Goal: Task Accomplishment & Management: Complete application form

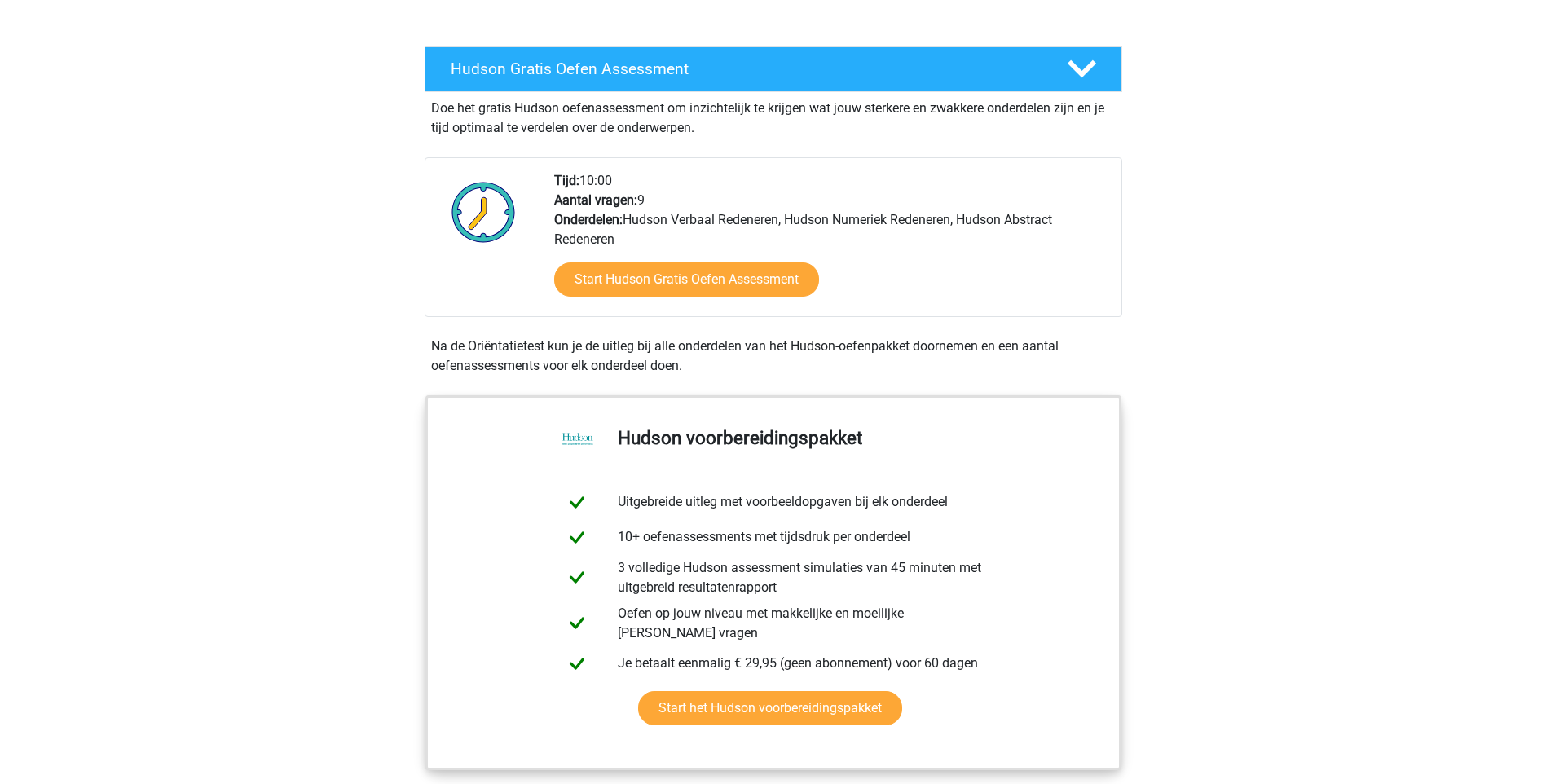
scroll to position [256, 0]
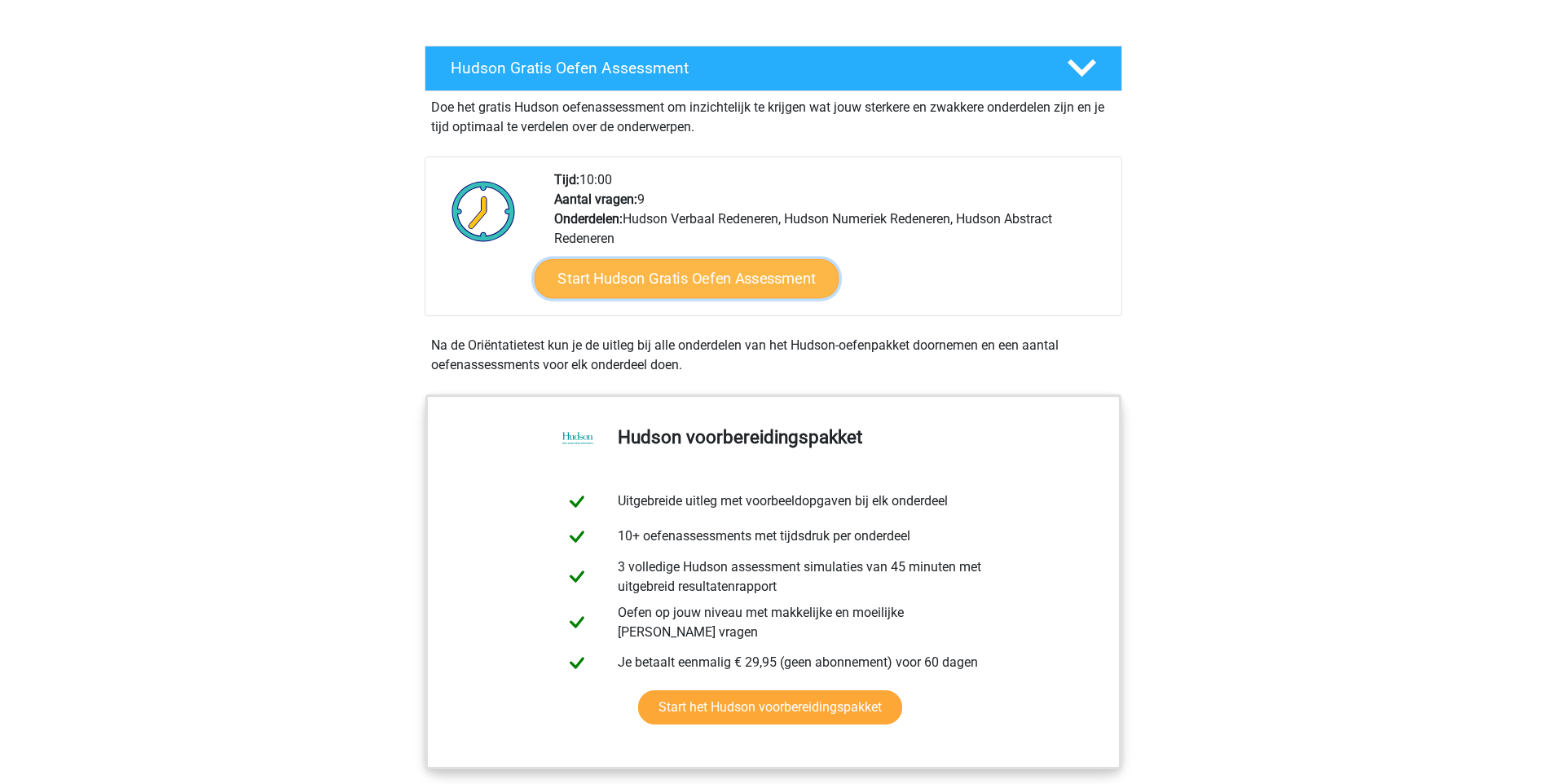
click at [695, 280] on link "Start Hudson Gratis Oefen Assessment" at bounding box center [686, 279] width 305 height 39
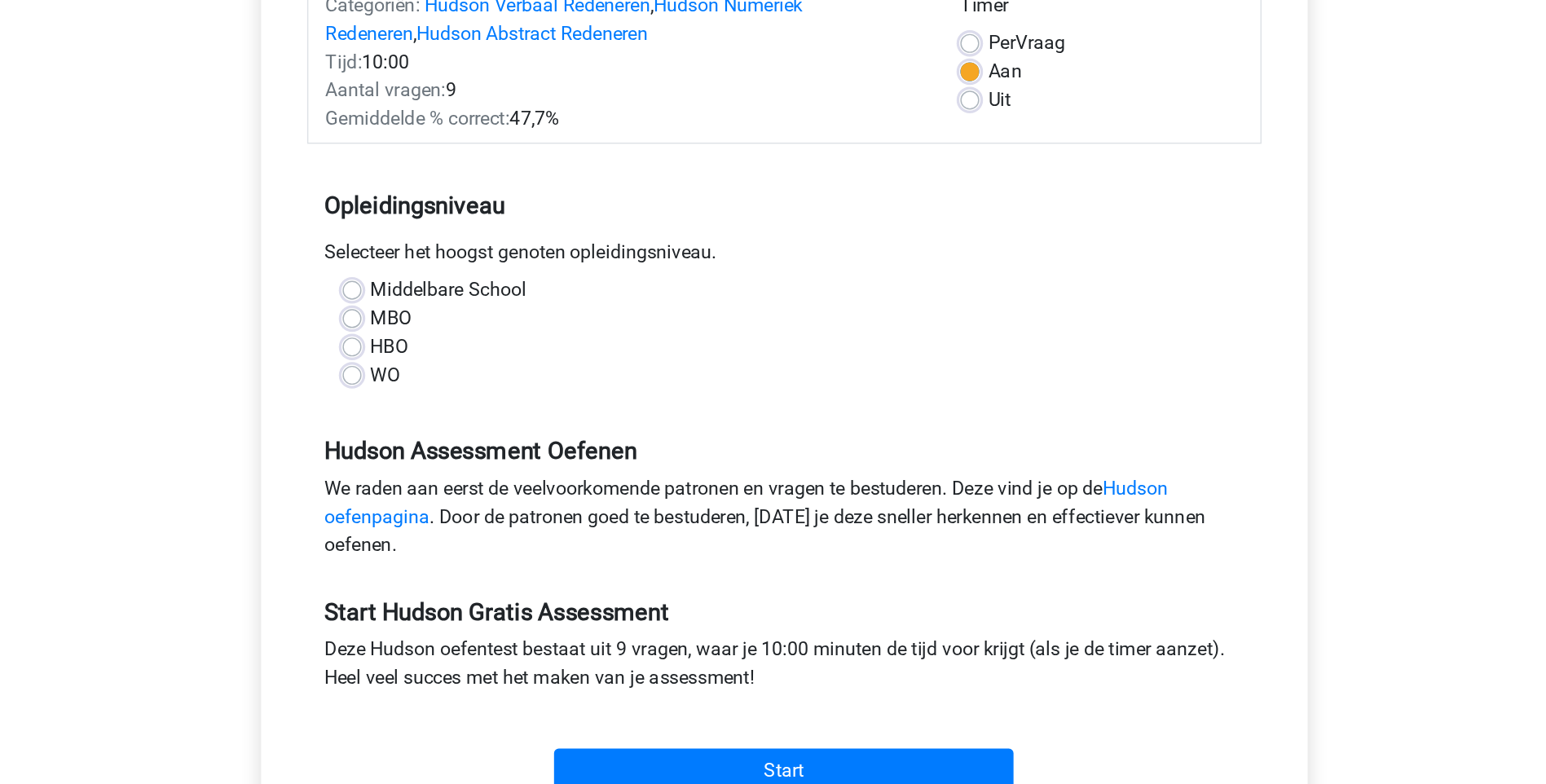
click at [465, 492] on div "Middelbare School MBO HBO WO" at bounding box center [773, 462] width 634 height 78
click at [488, 491] on label "WO" at bounding box center [498, 491] width 20 height 20
click at [476, 491] on input "WO" at bounding box center [475, 489] width 13 height 16
radio input "true"
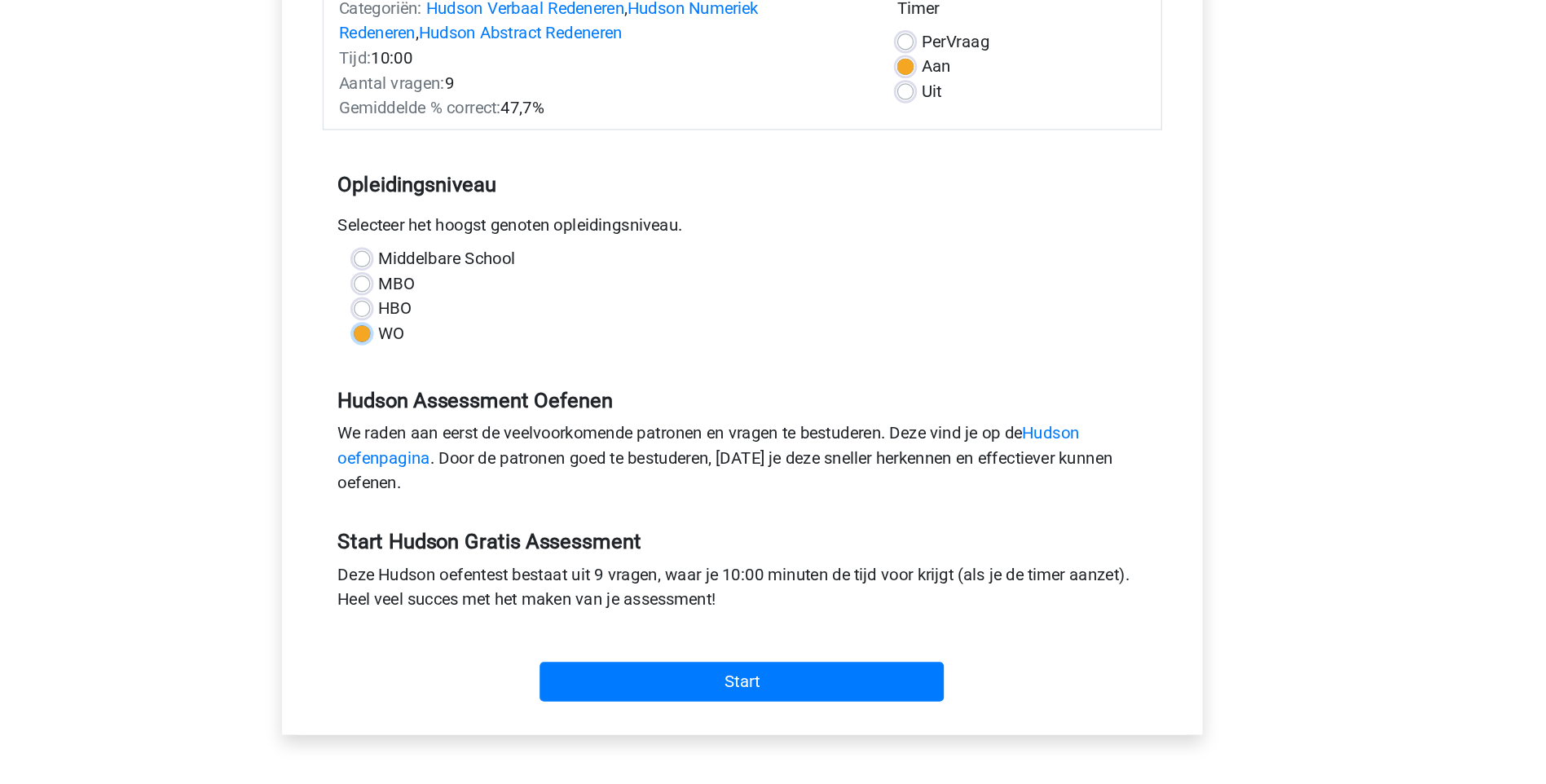
scroll to position [73, 0]
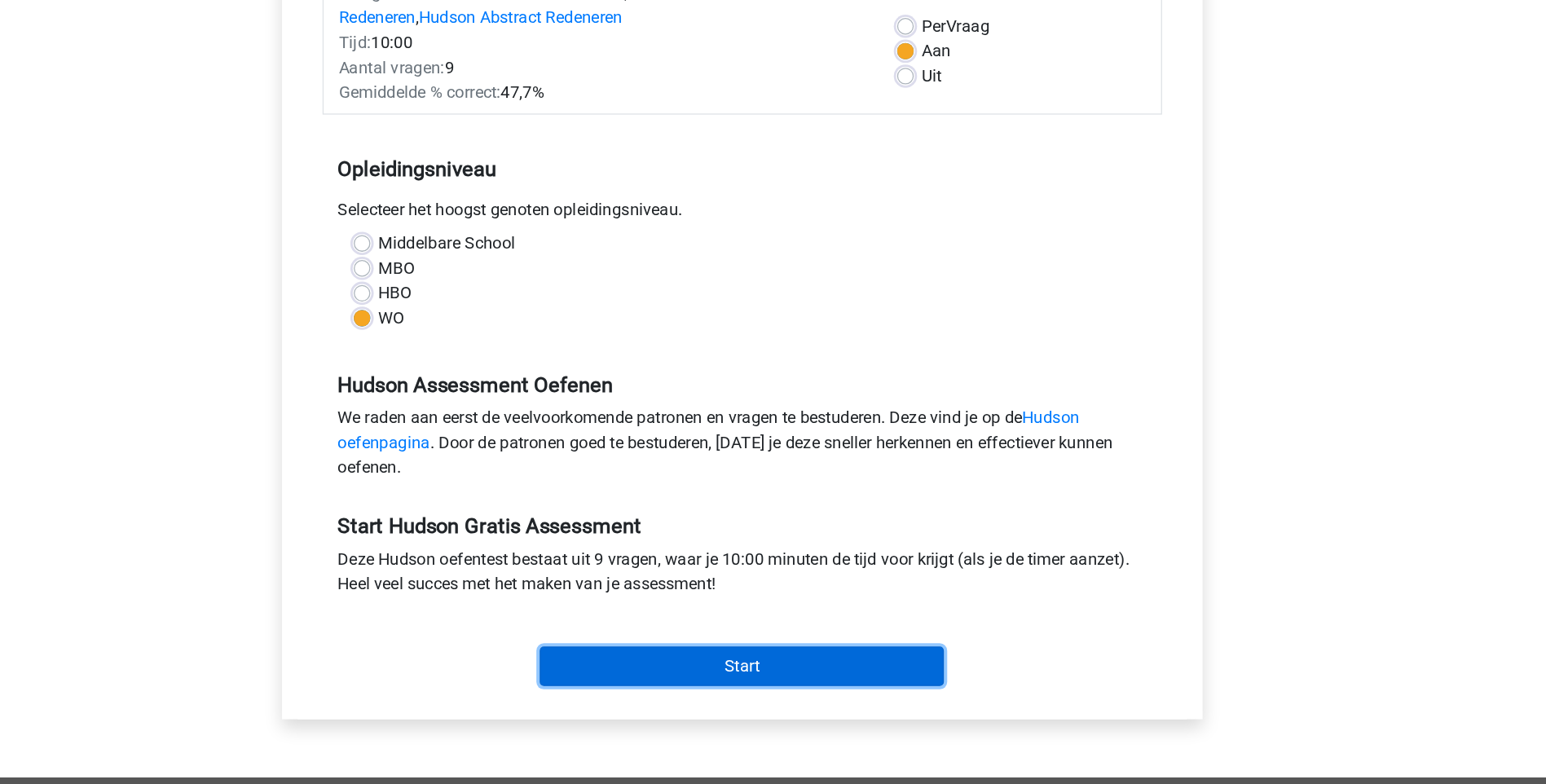
click at [732, 688] on input "Start" at bounding box center [773, 691] width 317 height 31
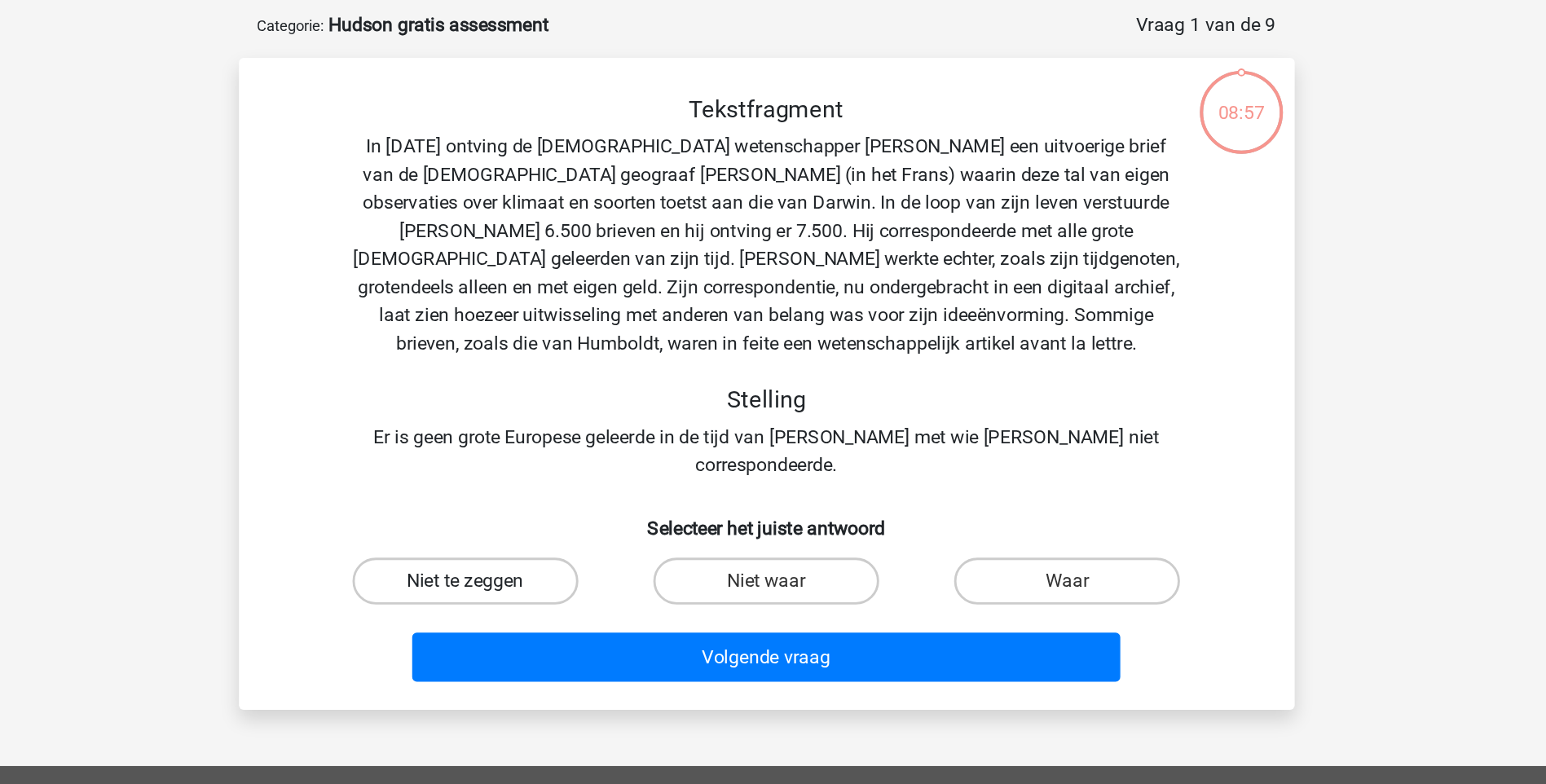
click at [586, 463] on label "Niet te zeggen" at bounding box center [563, 479] width 157 height 33
click at [574, 479] on input "Niet te zeggen" at bounding box center [568, 484] width 11 height 11
radio input "true"
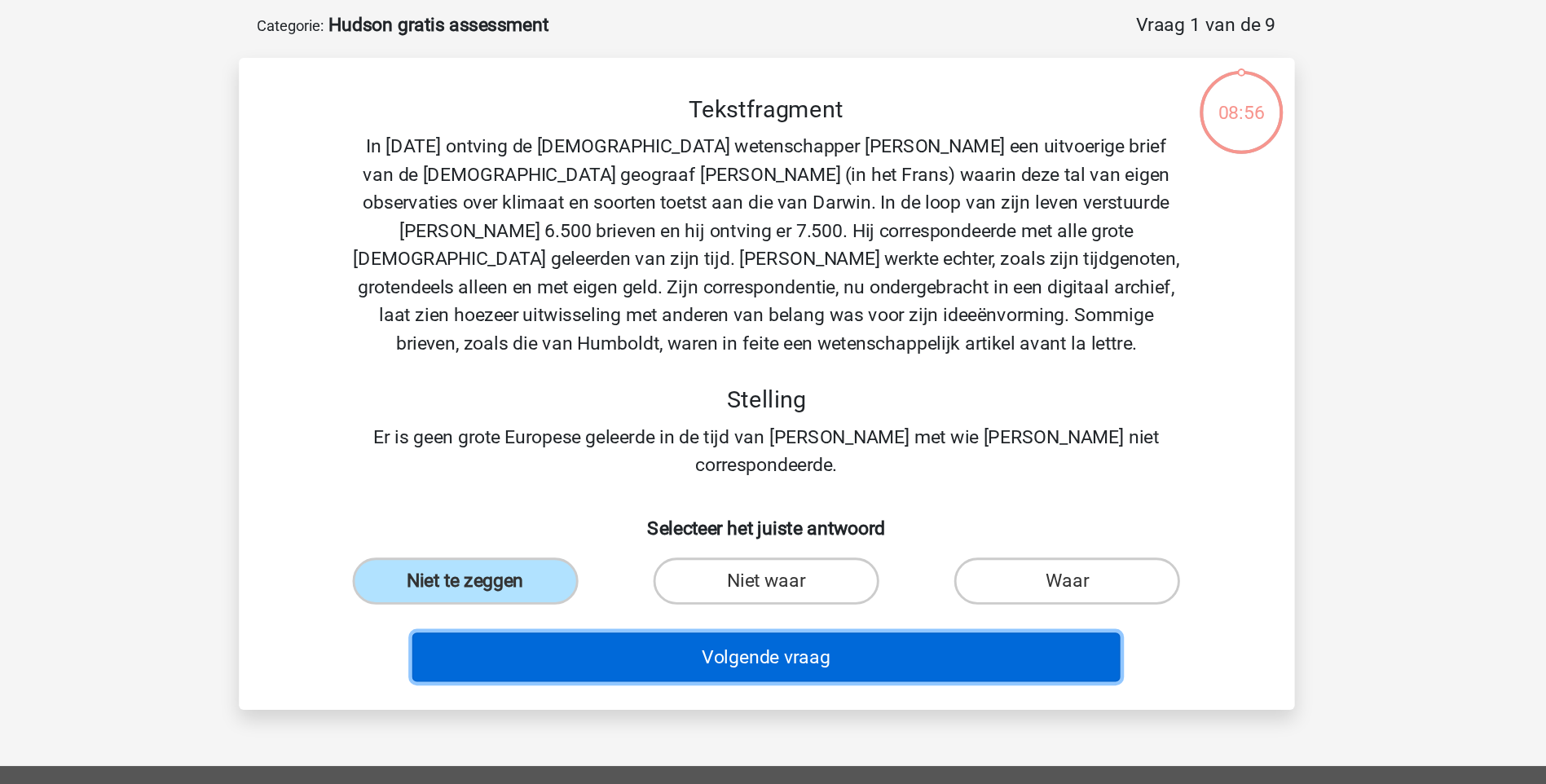
click at [741, 514] on button "Volgende vraag" at bounding box center [773, 531] width 493 height 35
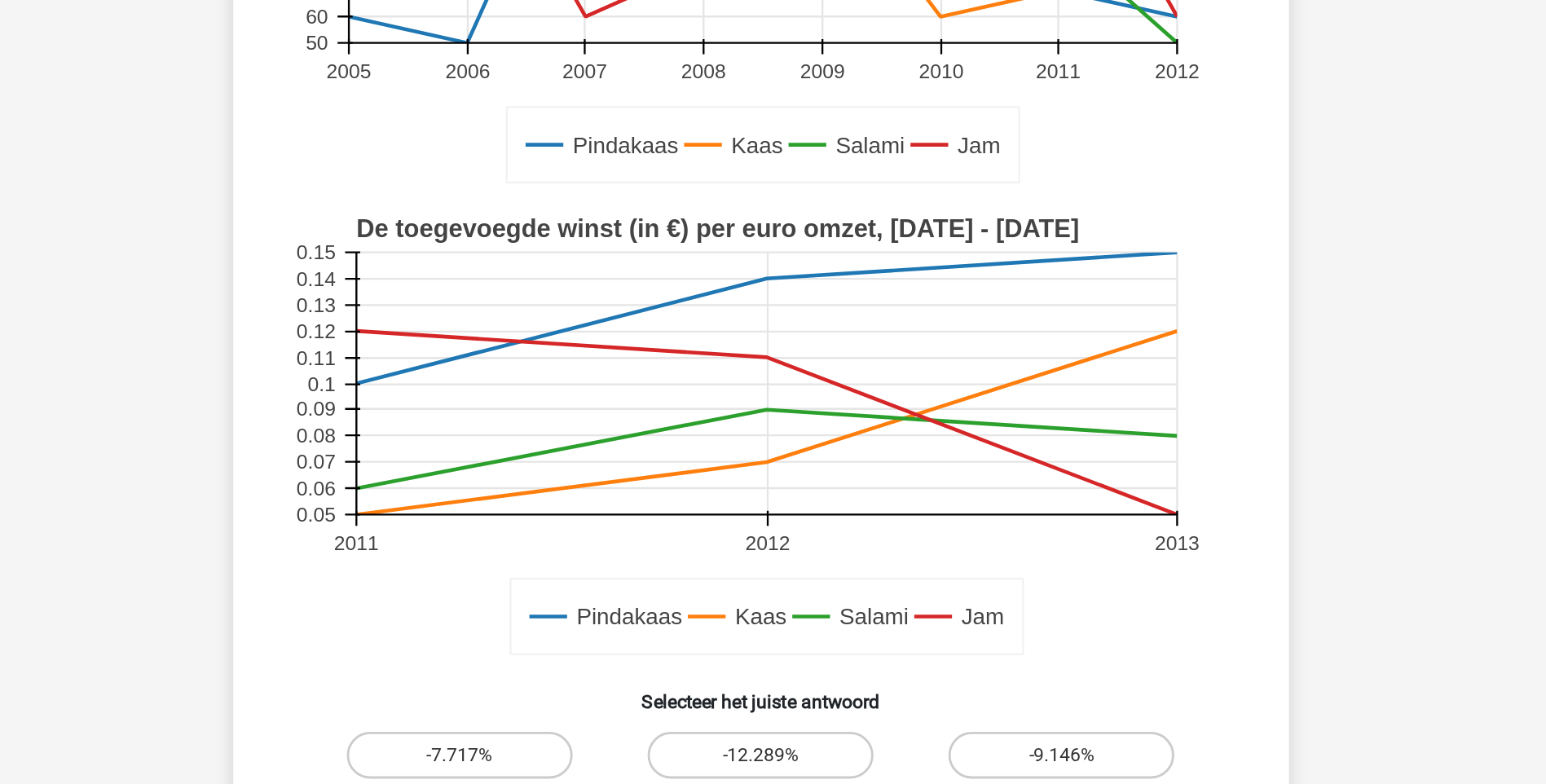
scroll to position [330, 0]
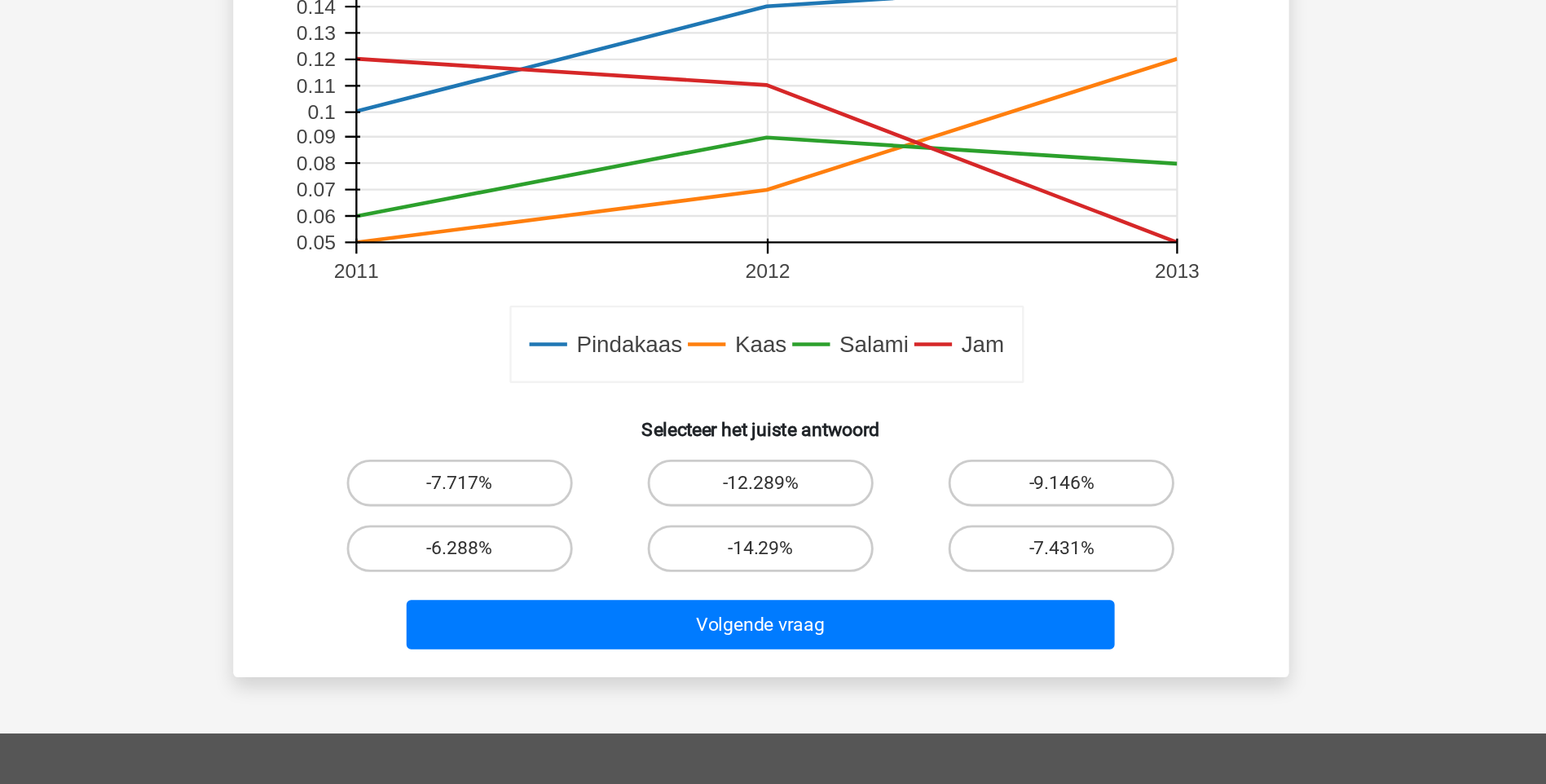
click at [564, 581] on input "-7.717%" at bounding box center [568, 579] width 11 height 11
radio input "true"
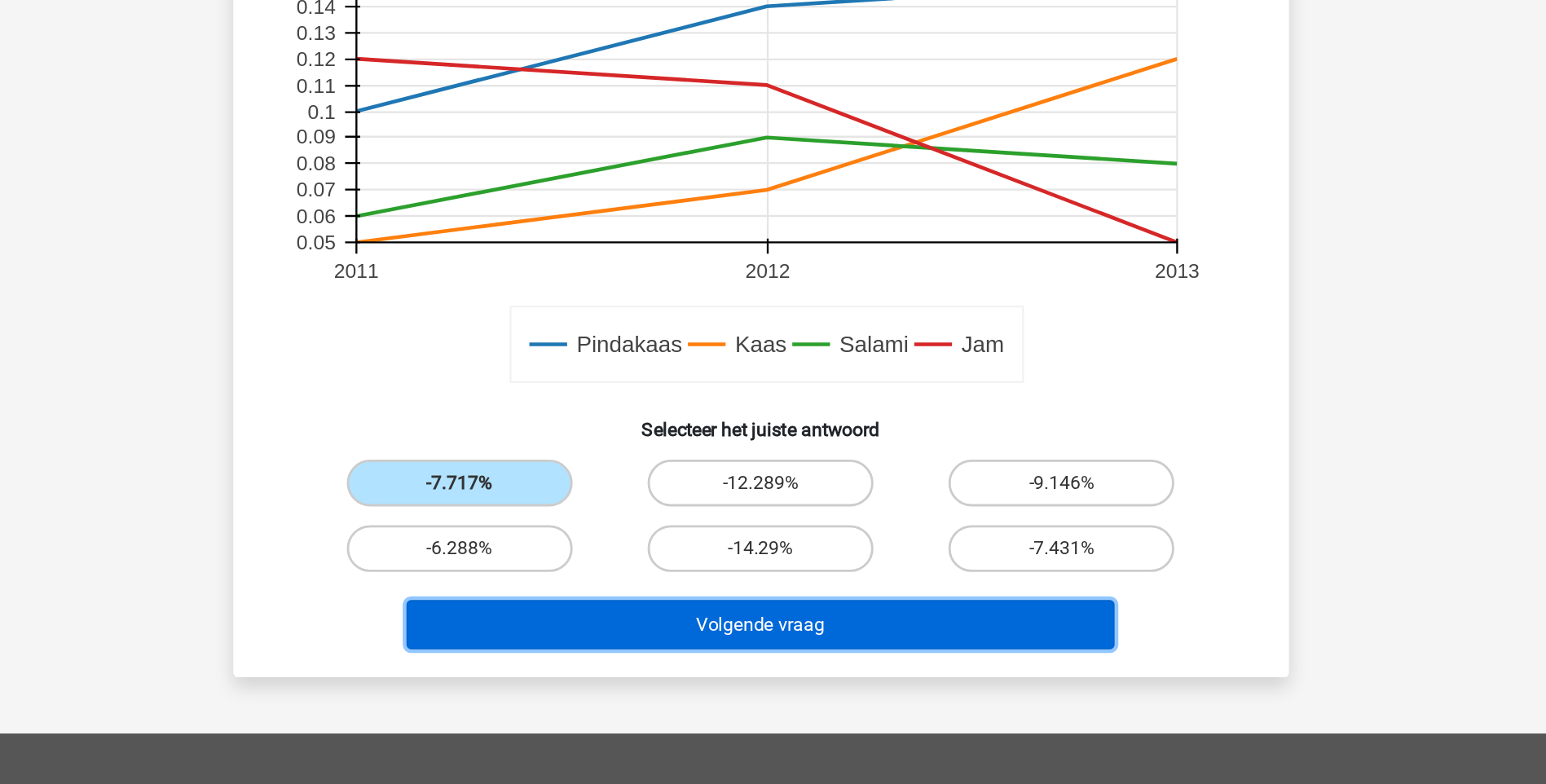
click at [741, 661] on button "Volgende vraag" at bounding box center [773, 672] width 493 height 35
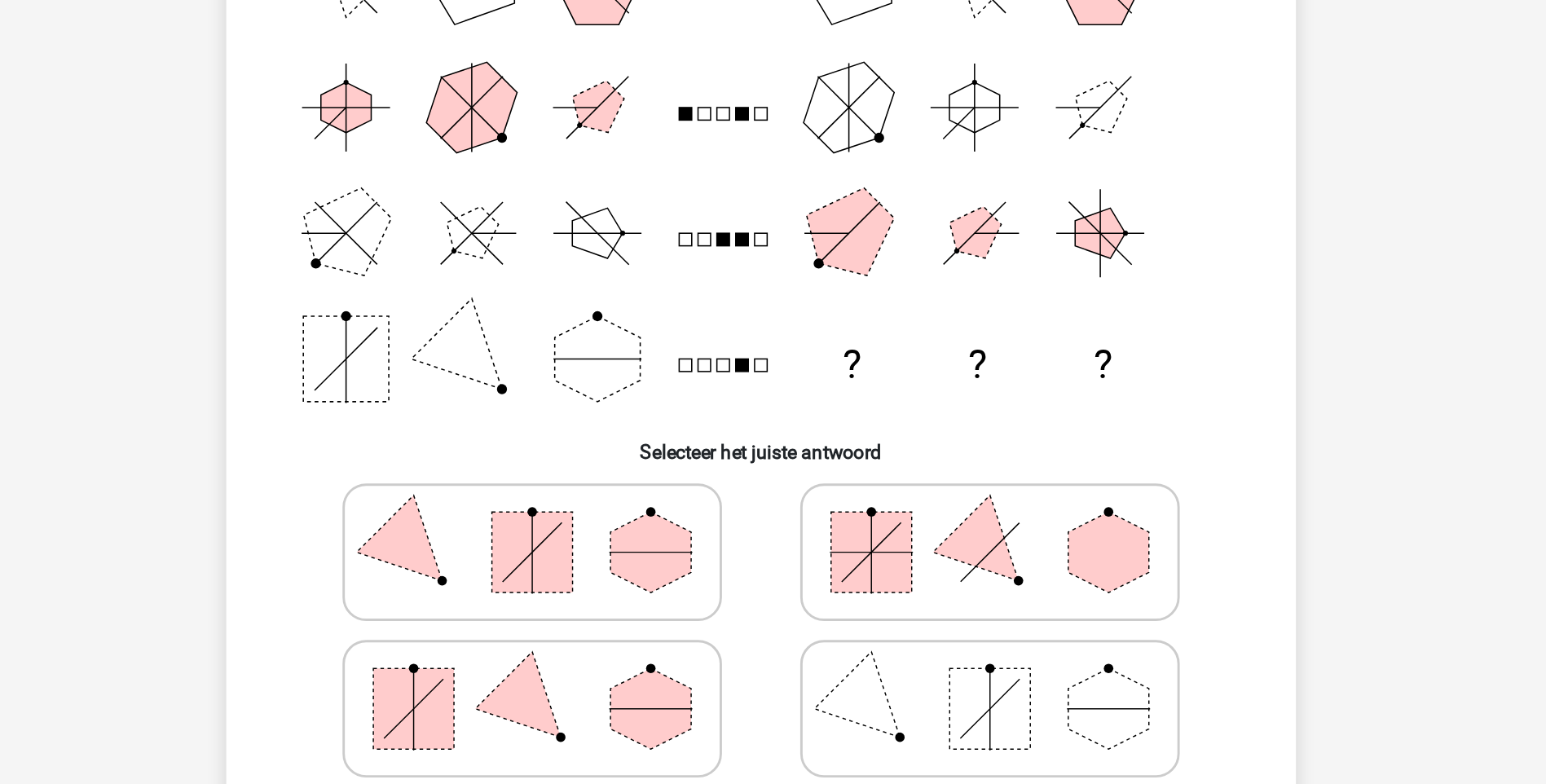
scroll to position [57, 0]
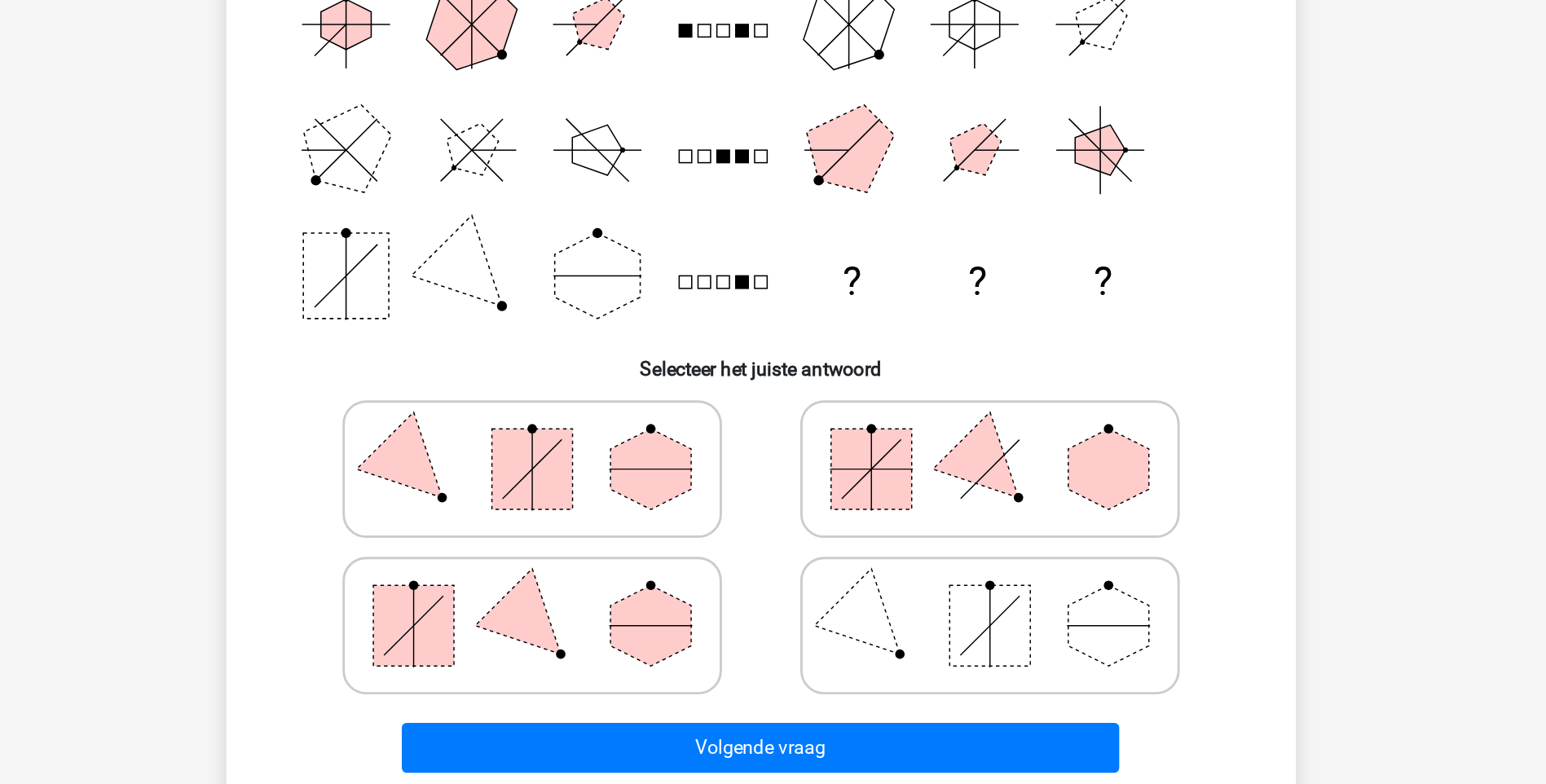
click at [649, 573] on icon at bounding box center [615, 567] width 244 height 82
click at [627, 547] on input "radio" at bounding box center [622, 542] width 11 height 11
radio input "true"
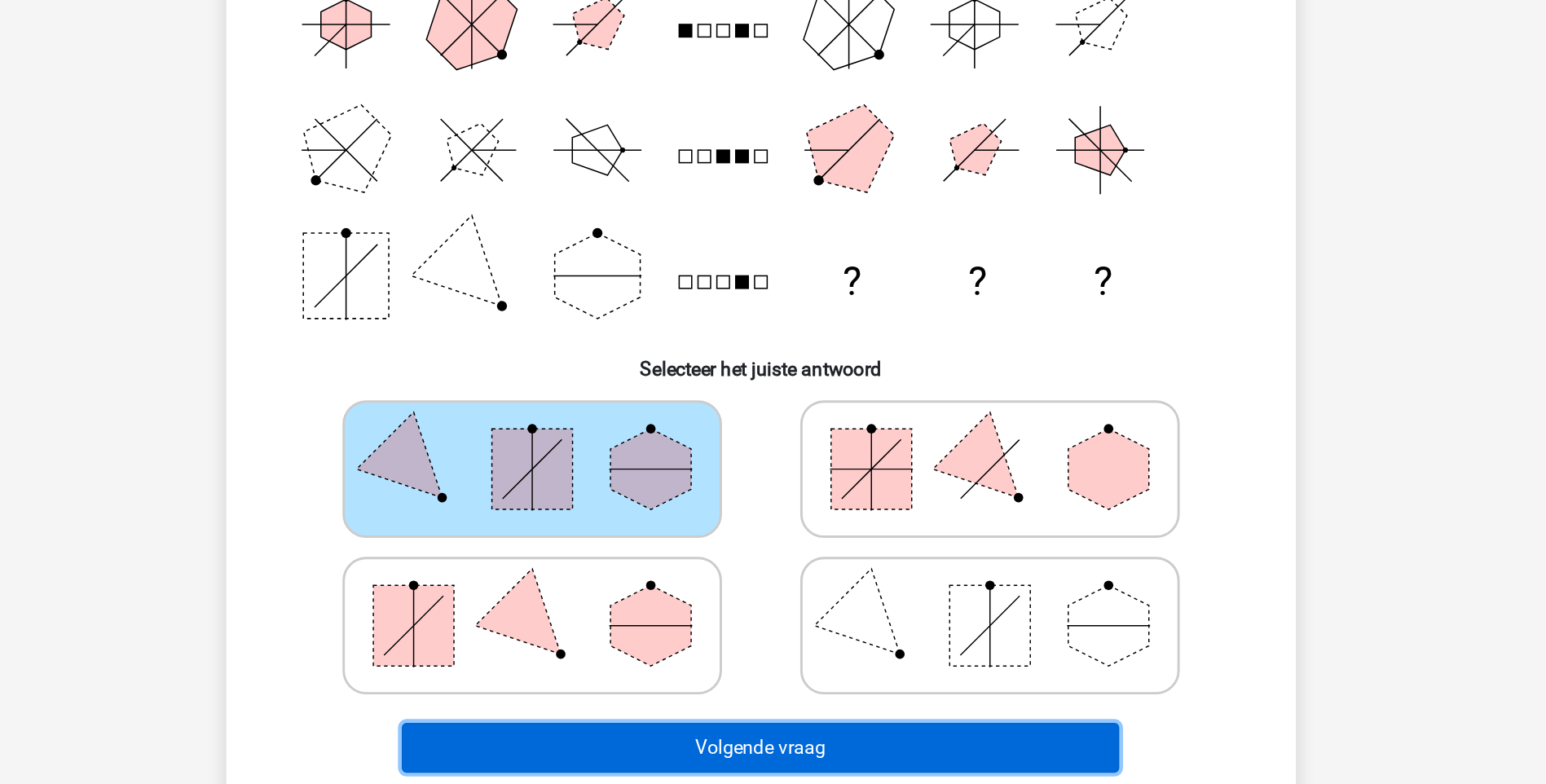
click at [790, 756] on button "Volgende vraag" at bounding box center [773, 758] width 493 height 35
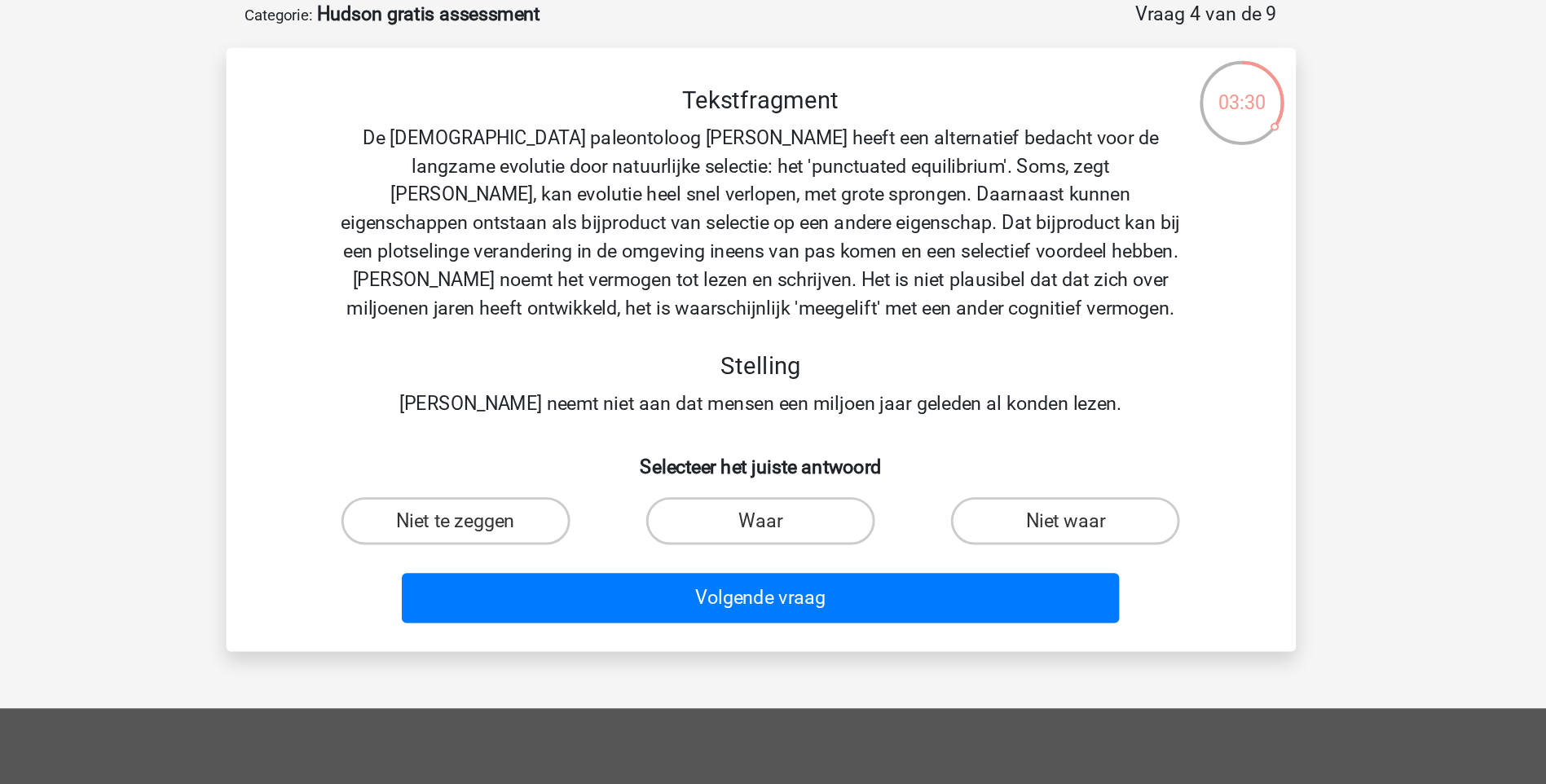
scroll to position [0, 0]
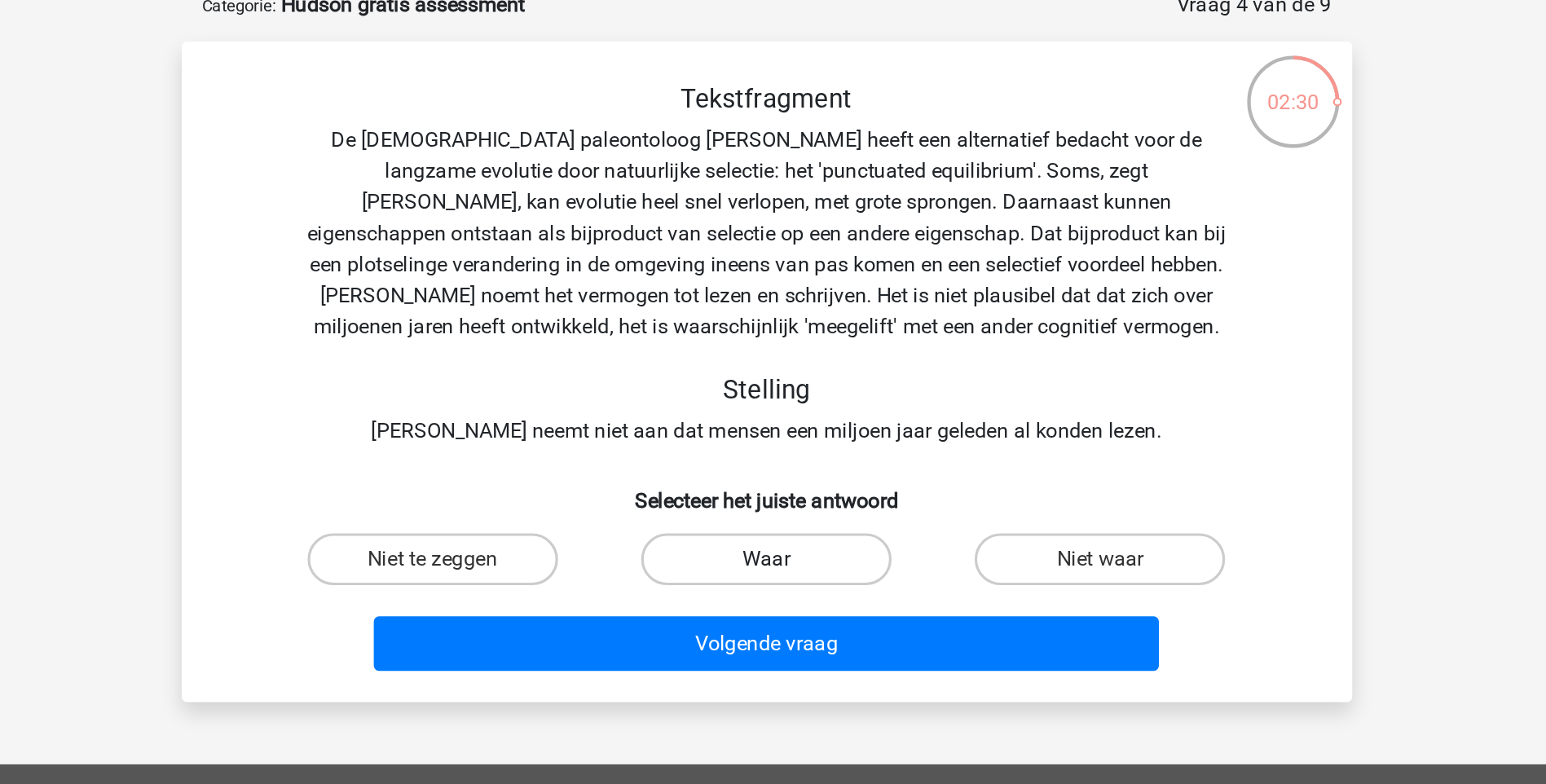
click at [771, 432] on label "Waar" at bounding box center [773, 439] width 157 height 33
click at [773, 440] on input "Waar" at bounding box center [778, 445] width 11 height 11
radio input "true"
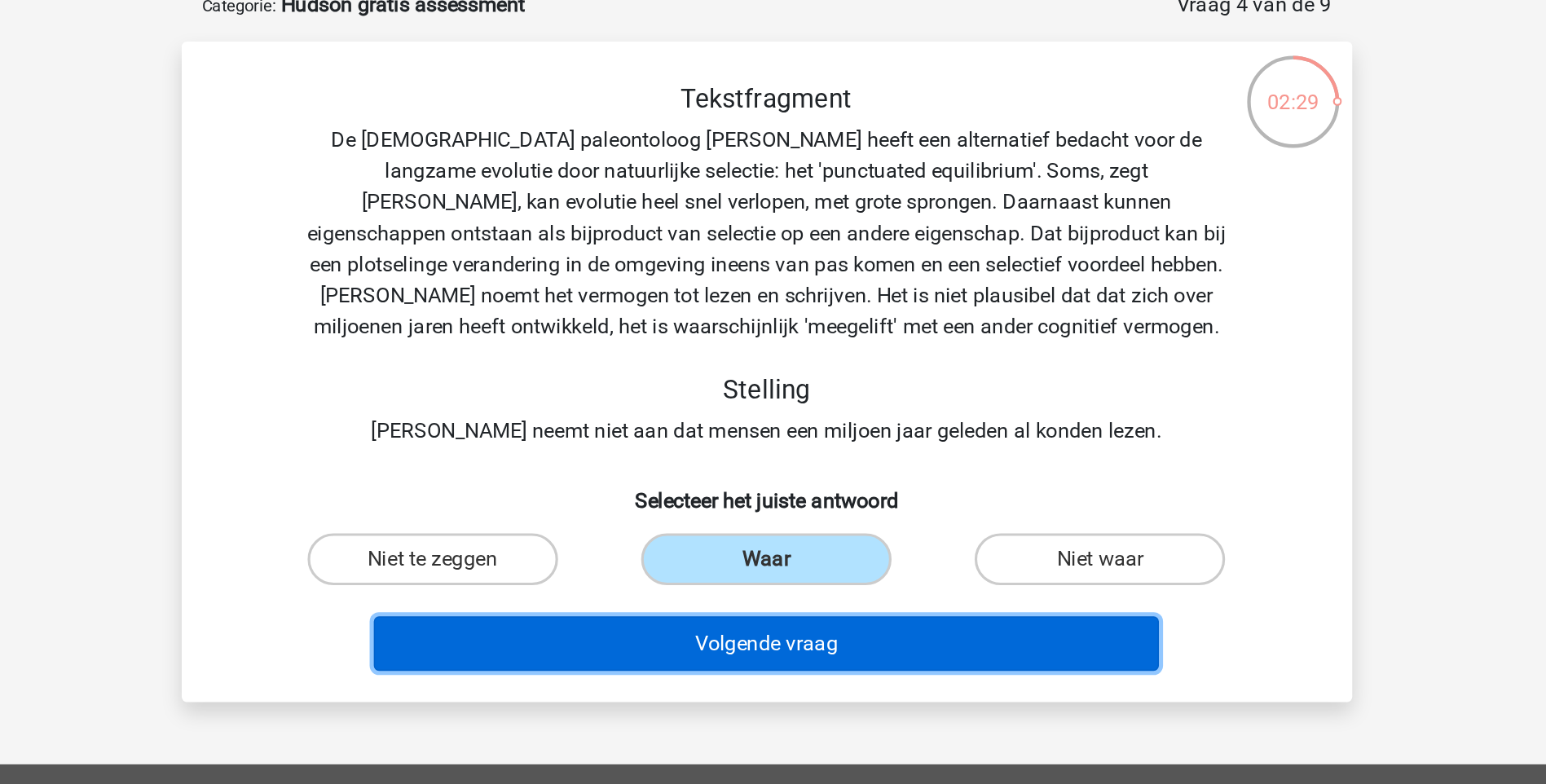
click at [757, 494] on button "Volgende vraag" at bounding box center [773, 492] width 493 height 35
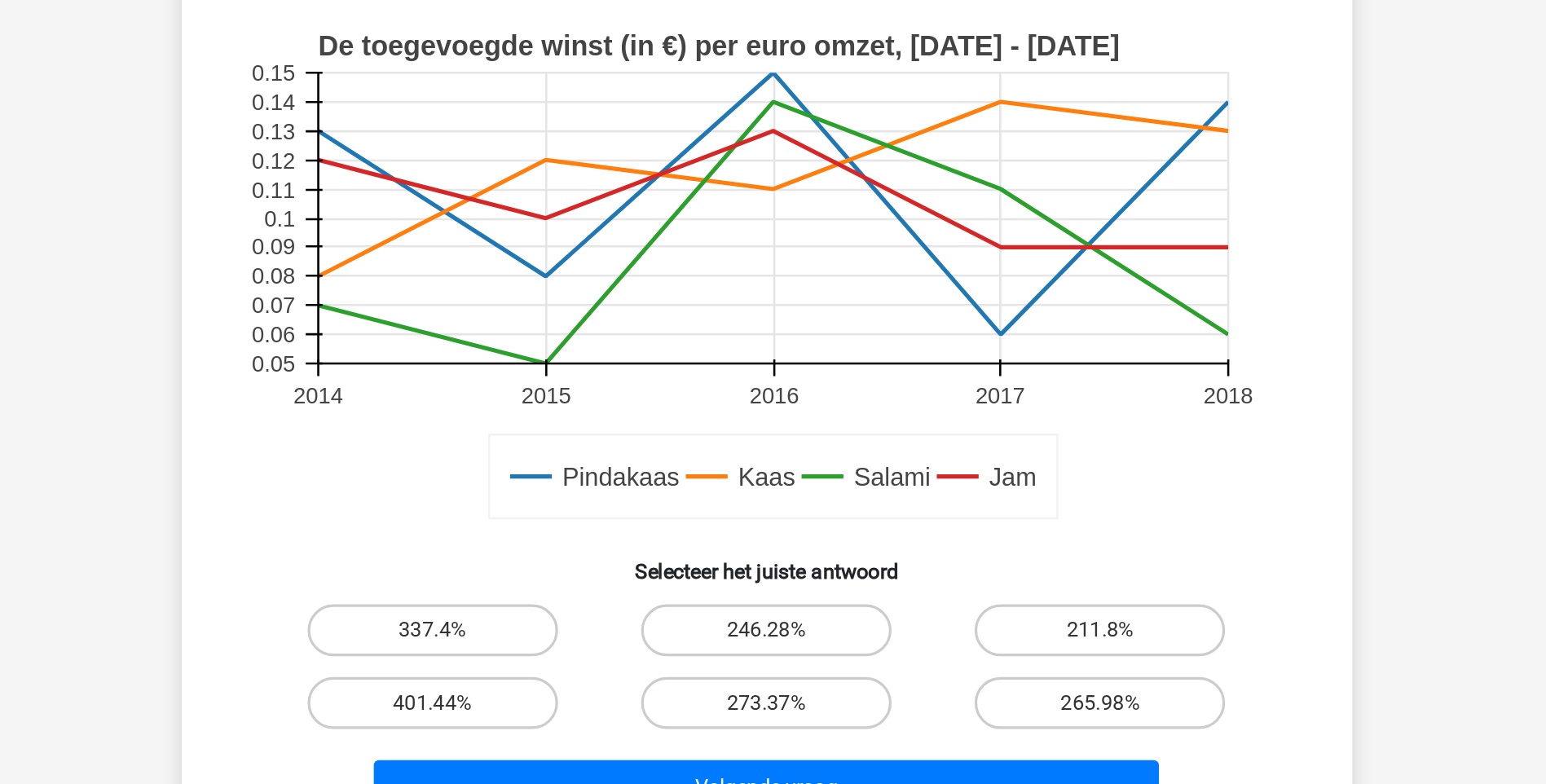
scroll to position [340, 0]
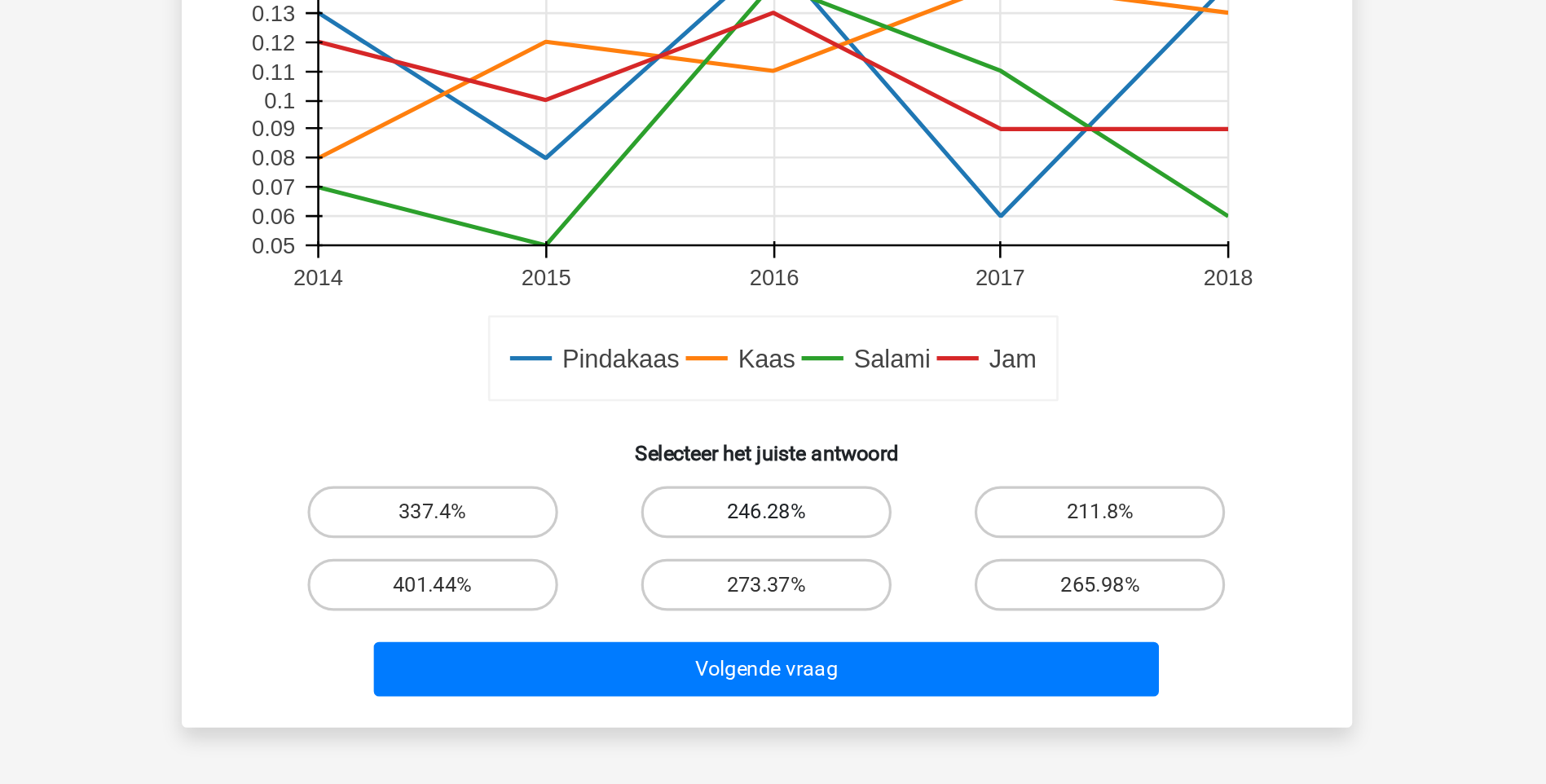
click at [763, 613] on label "246.28%" at bounding box center [773, 613] width 157 height 33
click at [773, 613] on input "246.28%" at bounding box center [778, 618] width 11 height 11
radio input "true"
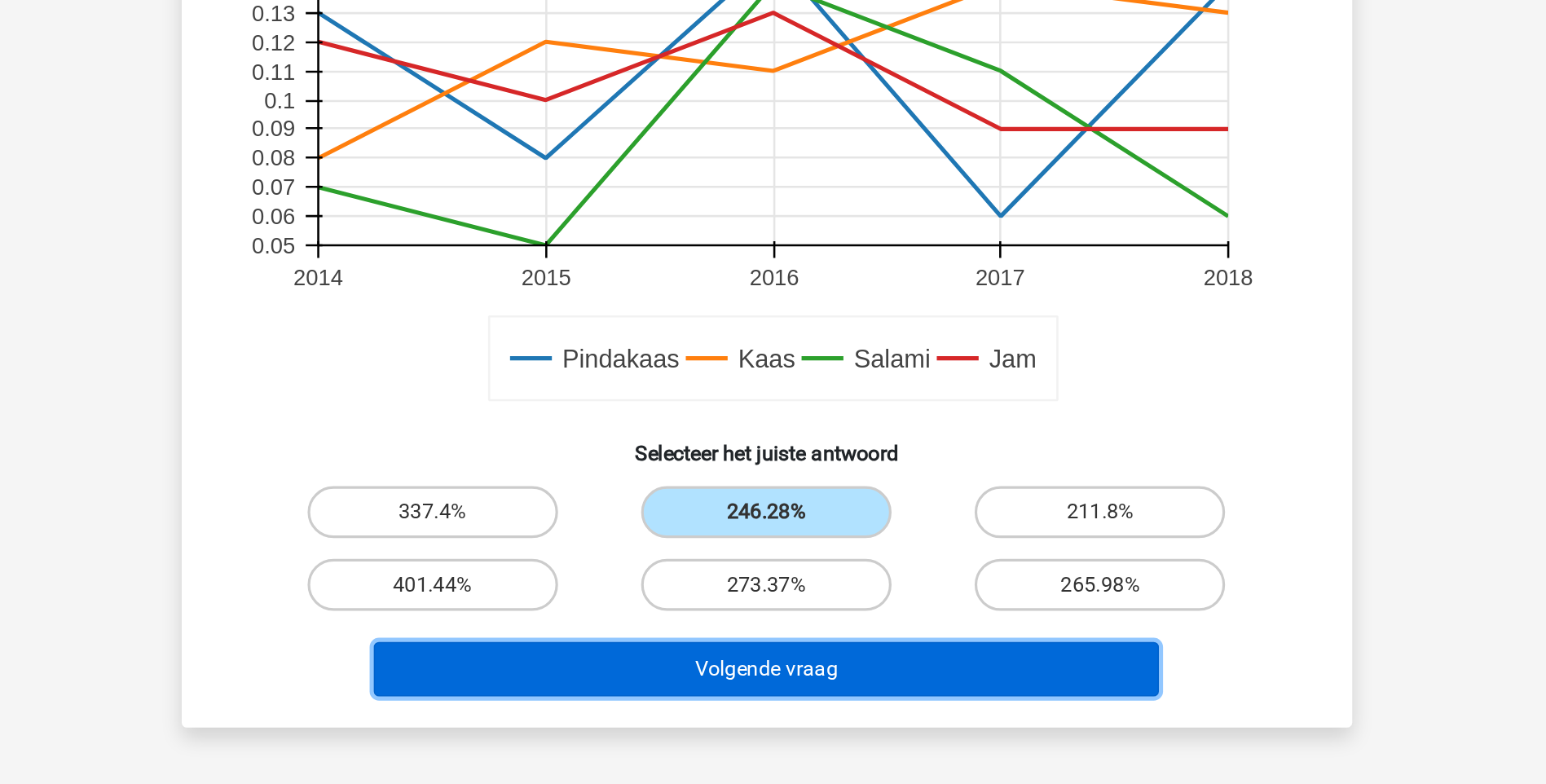
click at [741, 709] on button "Volgende vraag" at bounding box center [773, 711] width 493 height 35
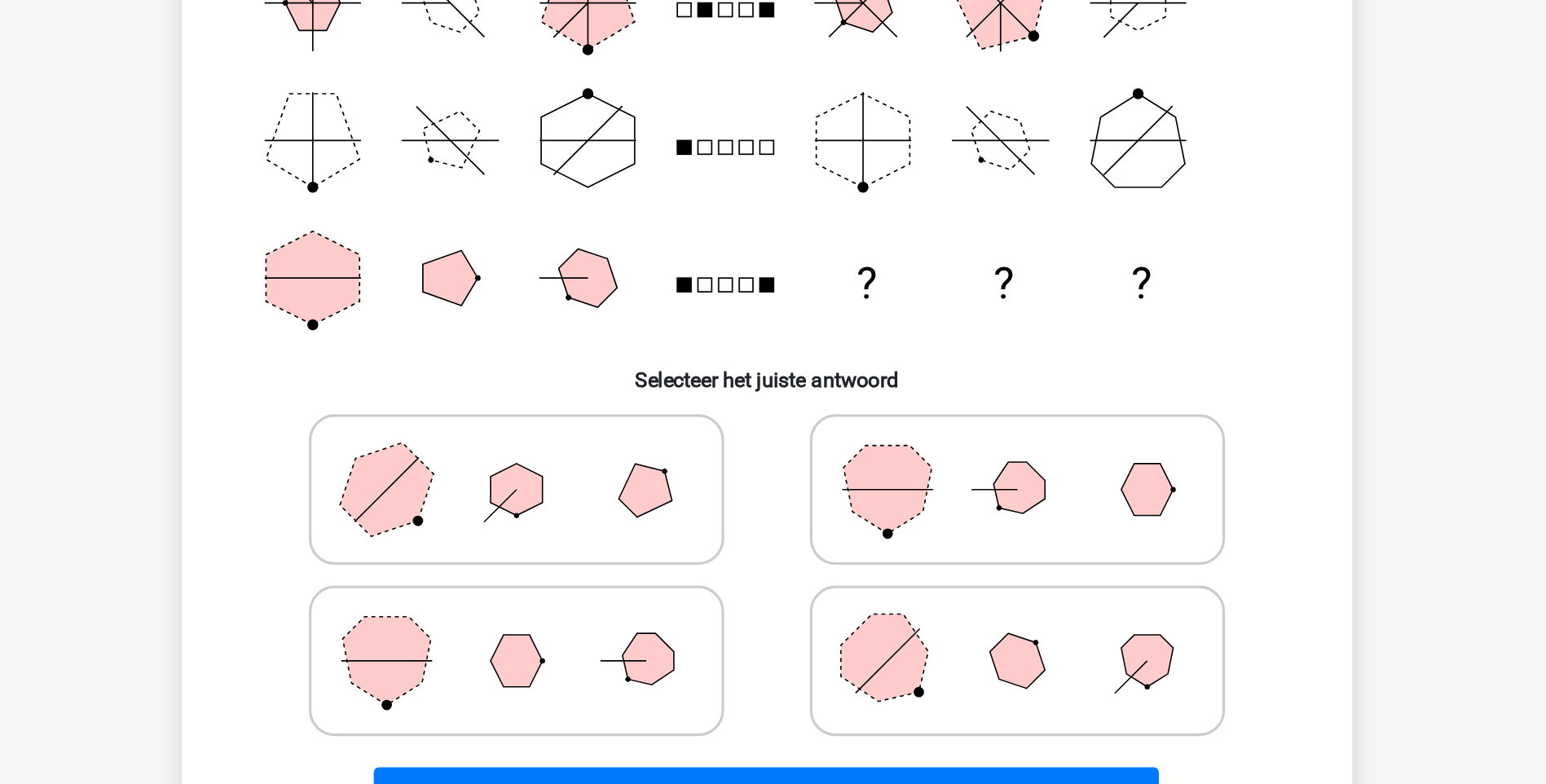
scroll to position [116, 0]
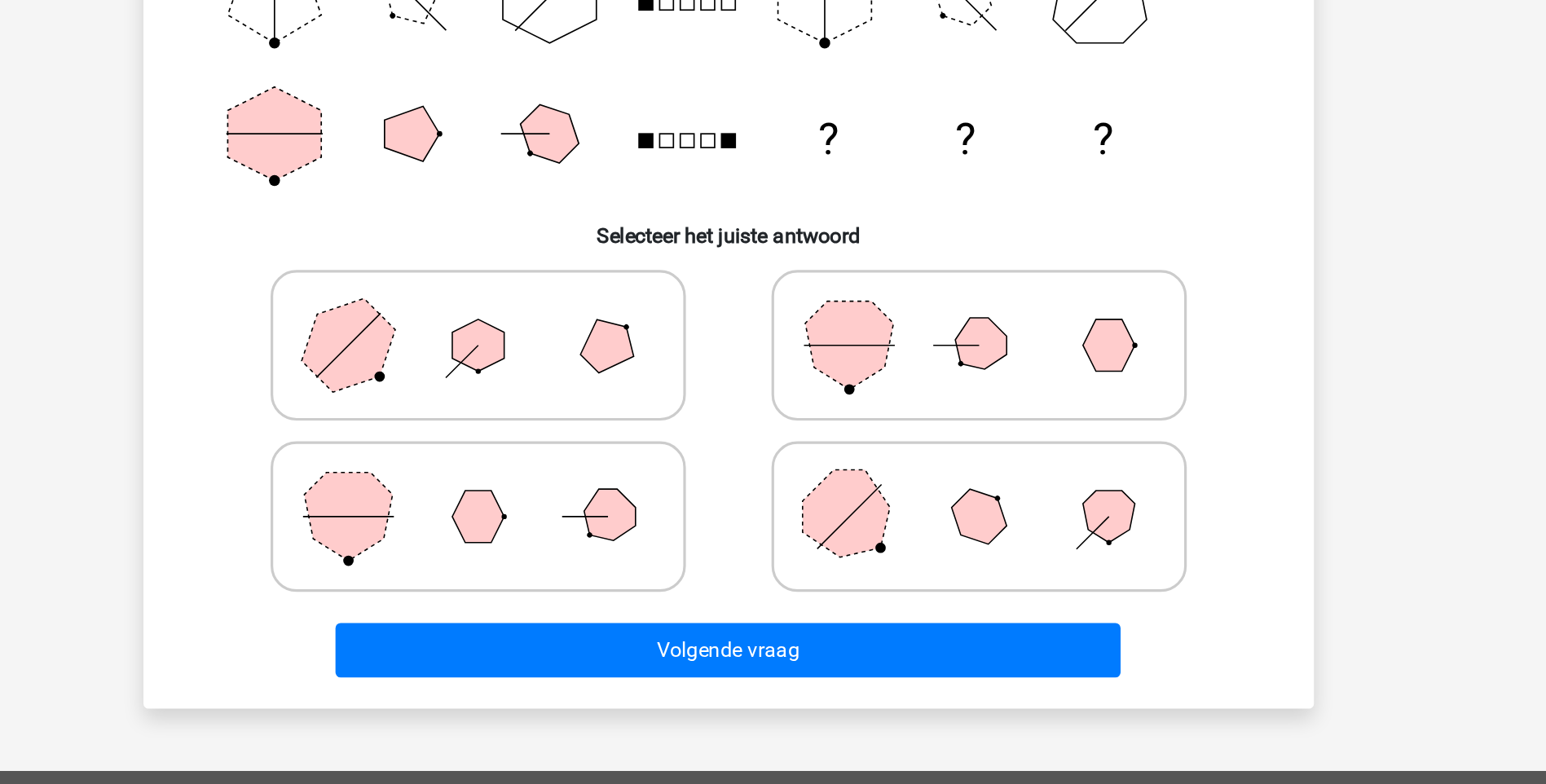
click at [909, 512] on icon at bounding box center [931, 508] width 244 height 82
click at [931, 487] on input "radio" at bounding box center [936, 482] width 11 height 11
radio input "true"
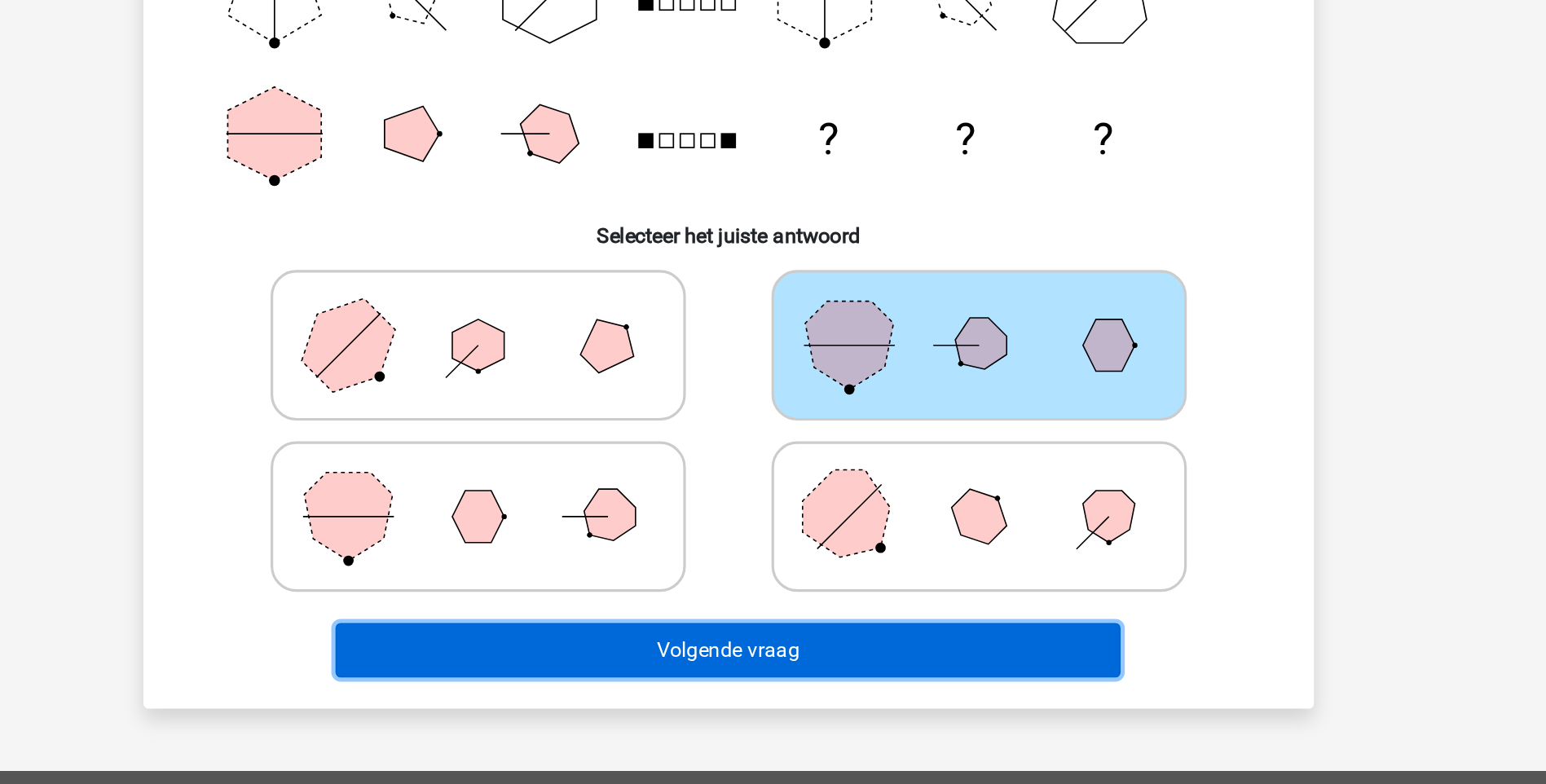
click at [760, 693] on button "Volgende vraag" at bounding box center [773, 699] width 493 height 35
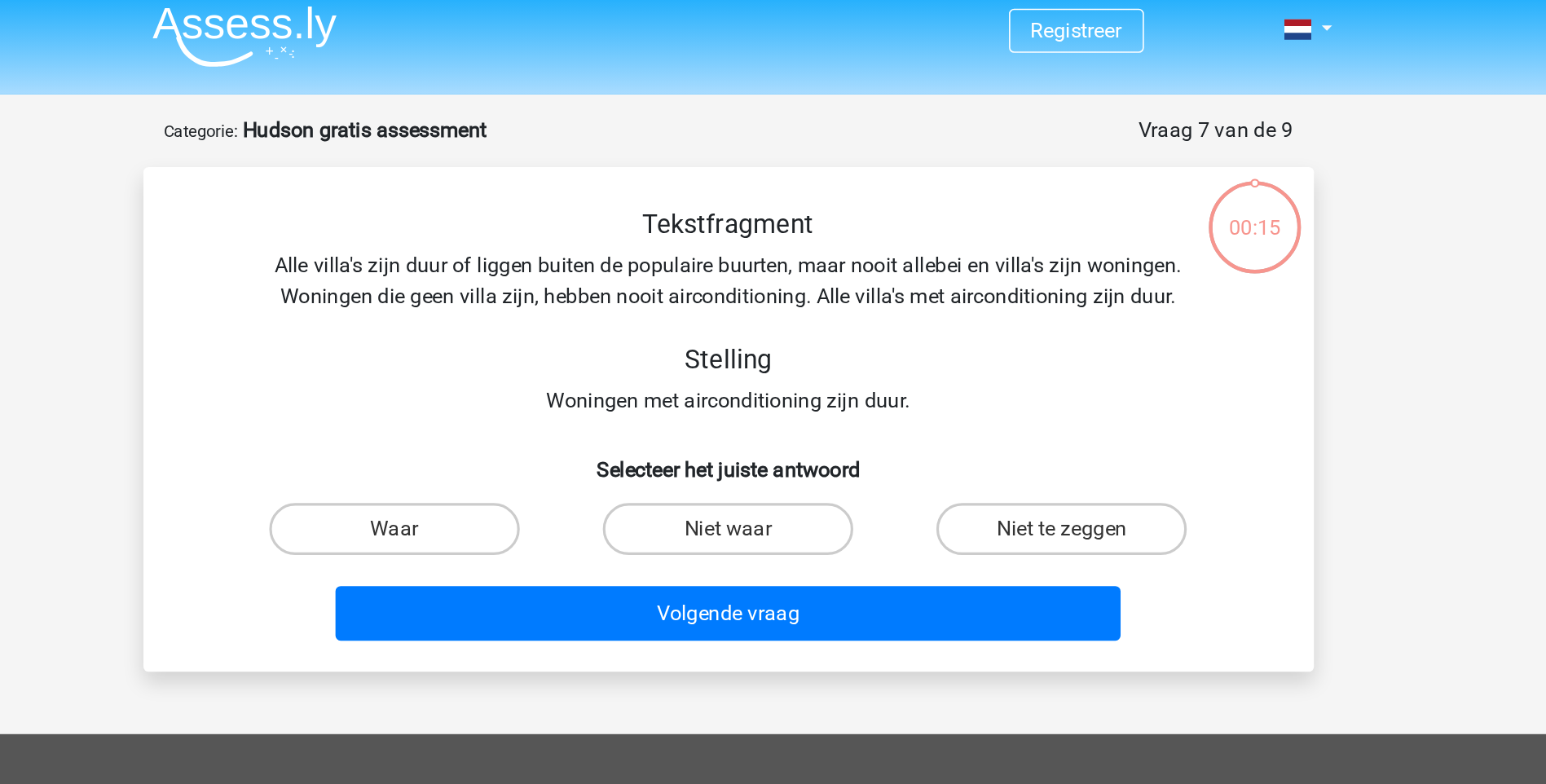
scroll to position [6, 0]
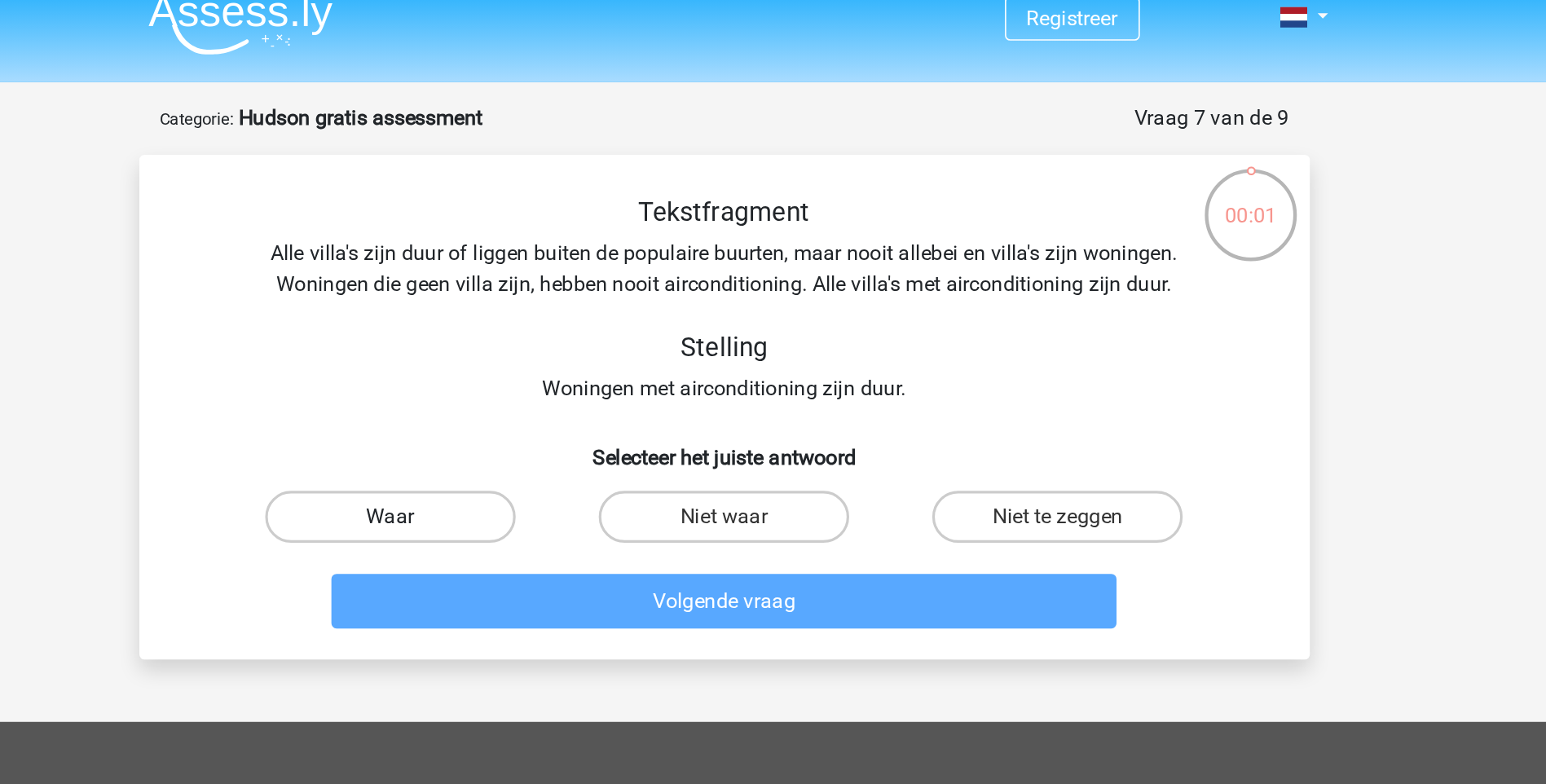
click at [590, 328] on label "Waar" at bounding box center [563, 335] width 157 height 33
click at [574, 335] on input "Waar" at bounding box center [568, 340] width 11 height 11
radio input "true"
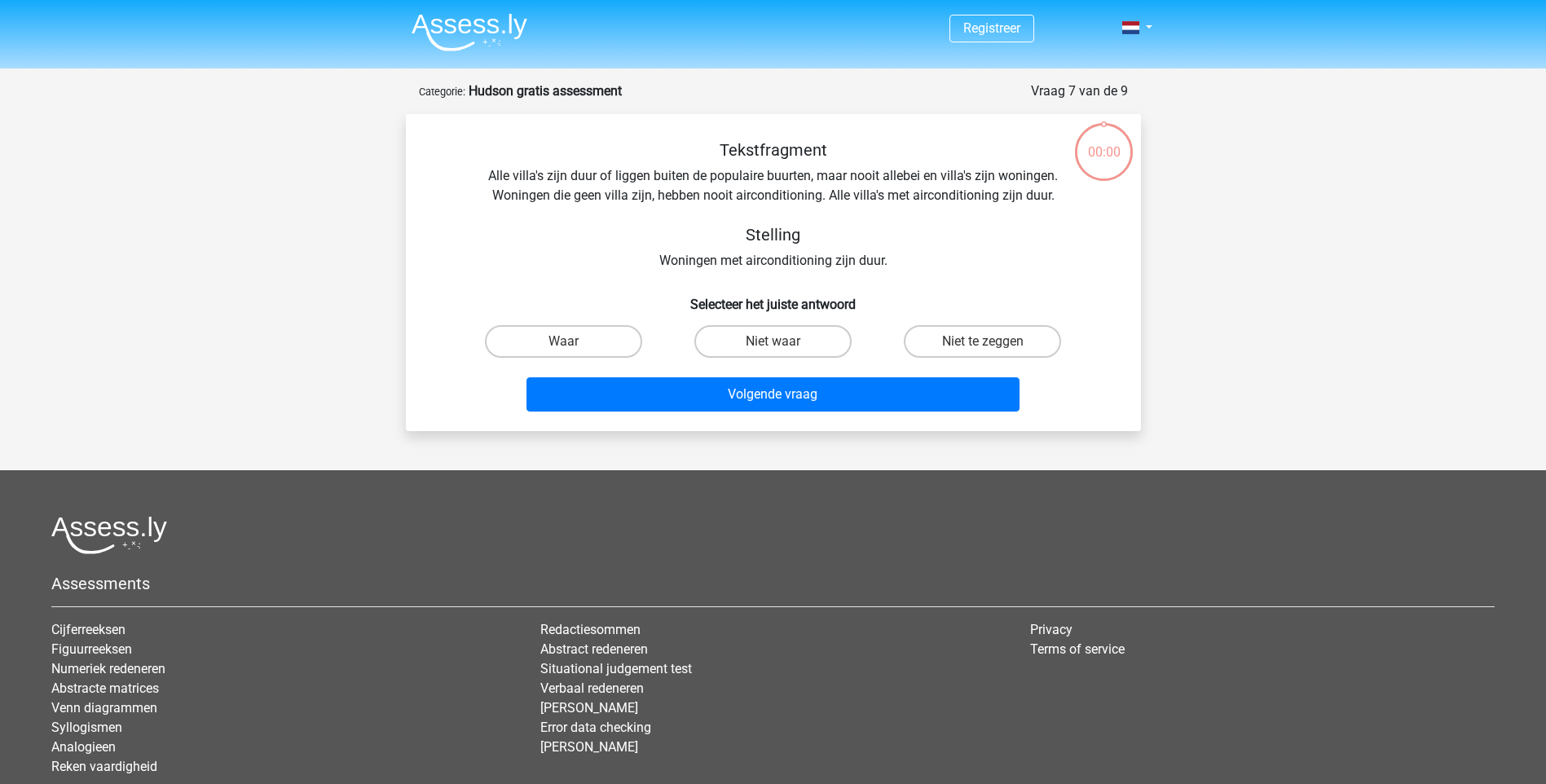
scroll to position [17, 0]
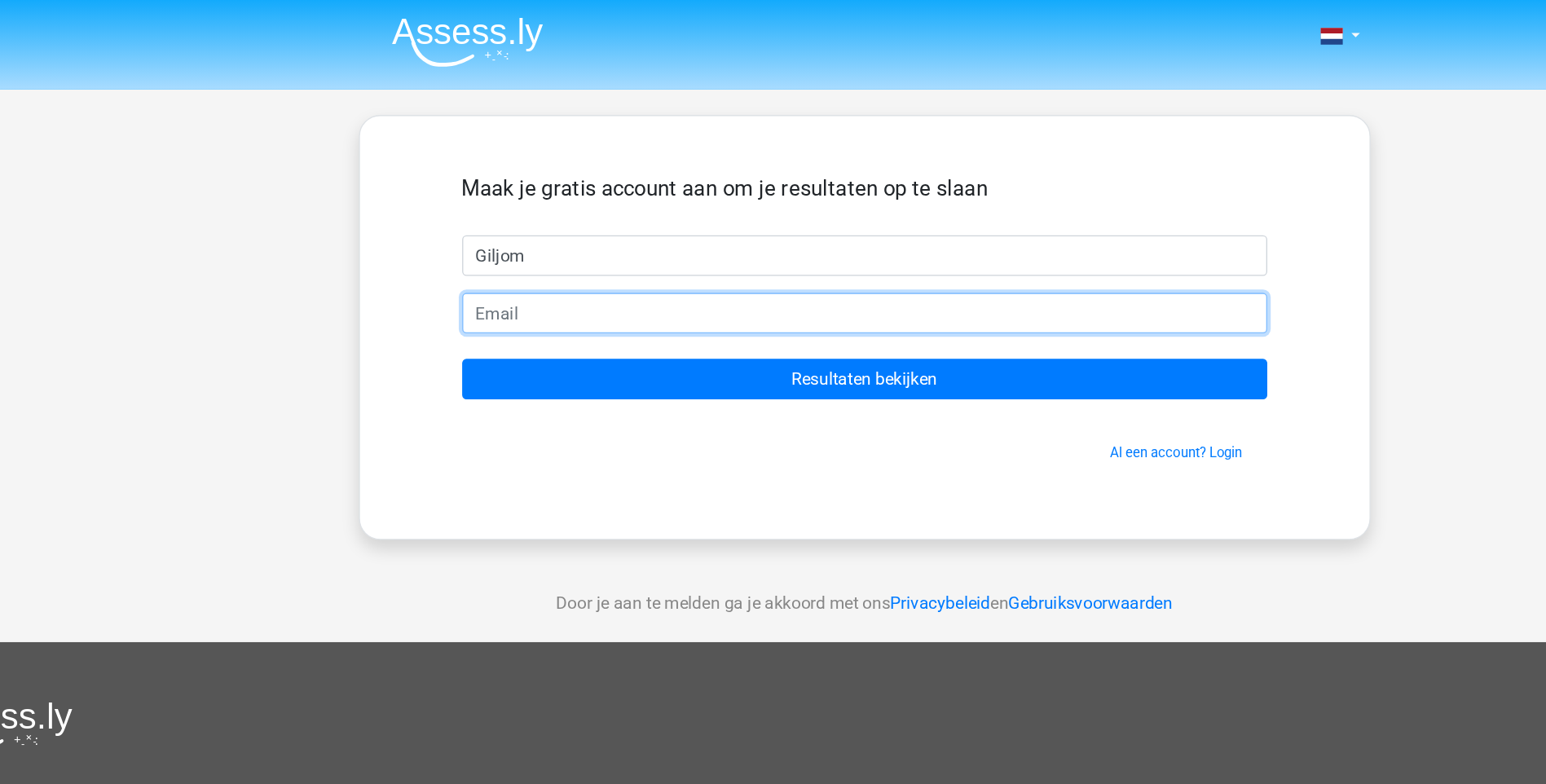
click at [492, 236] on input "email" at bounding box center [773, 239] width 616 height 31
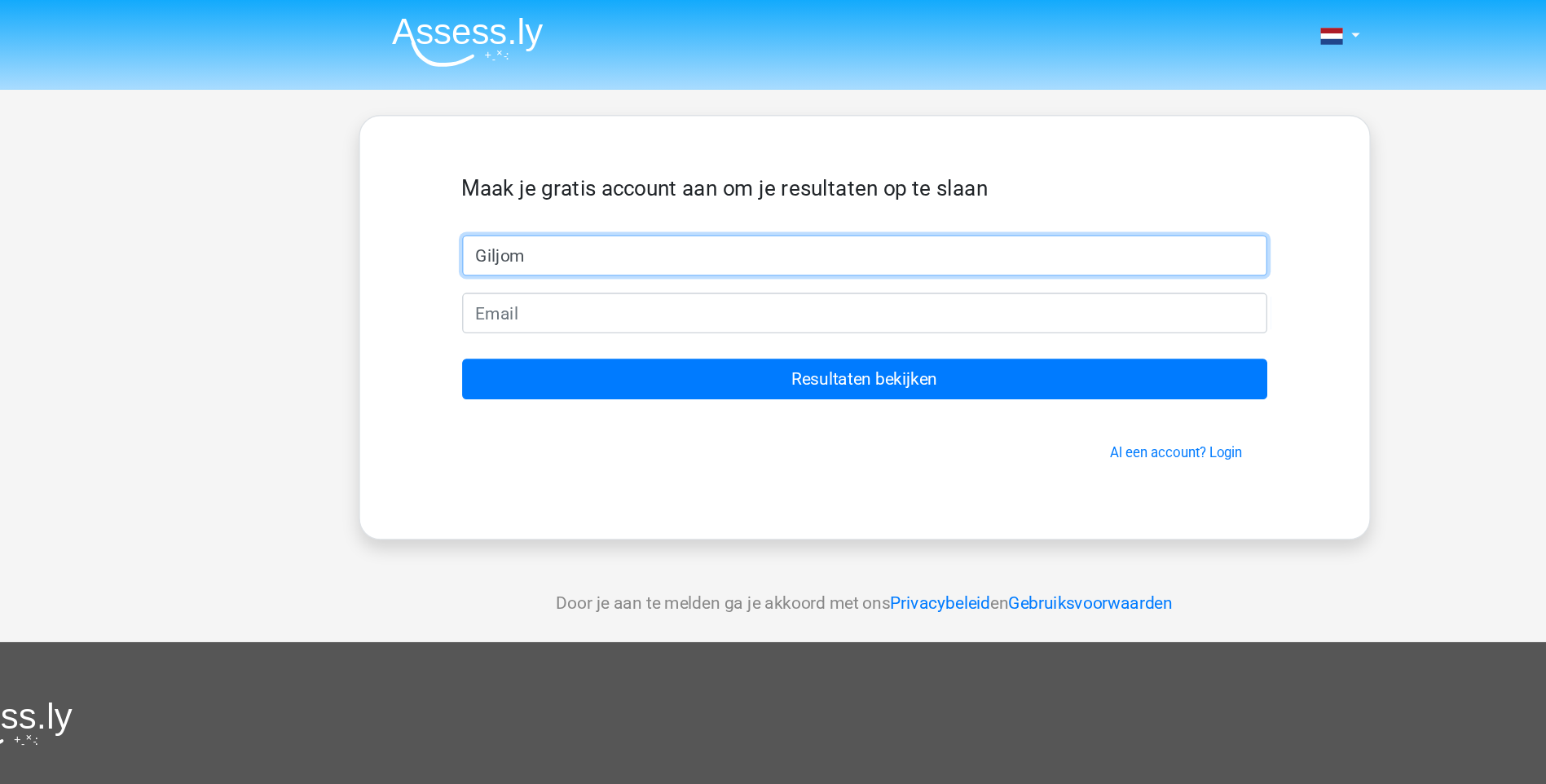
click at [518, 196] on input "Giljom" at bounding box center [773, 195] width 616 height 31
type input "GT"
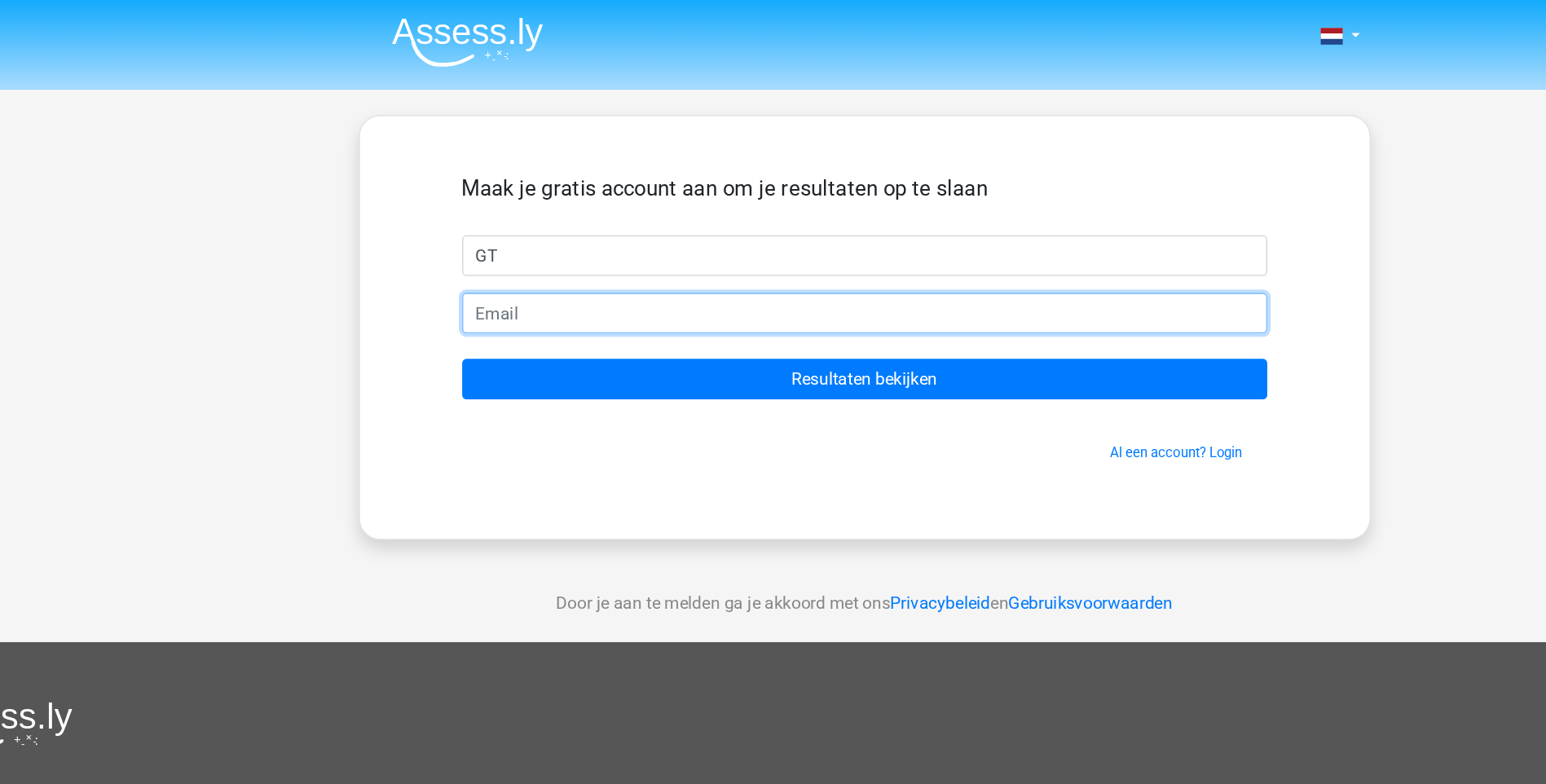
click at [502, 235] on input "email" at bounding box center [773, 239] width 616 height 31
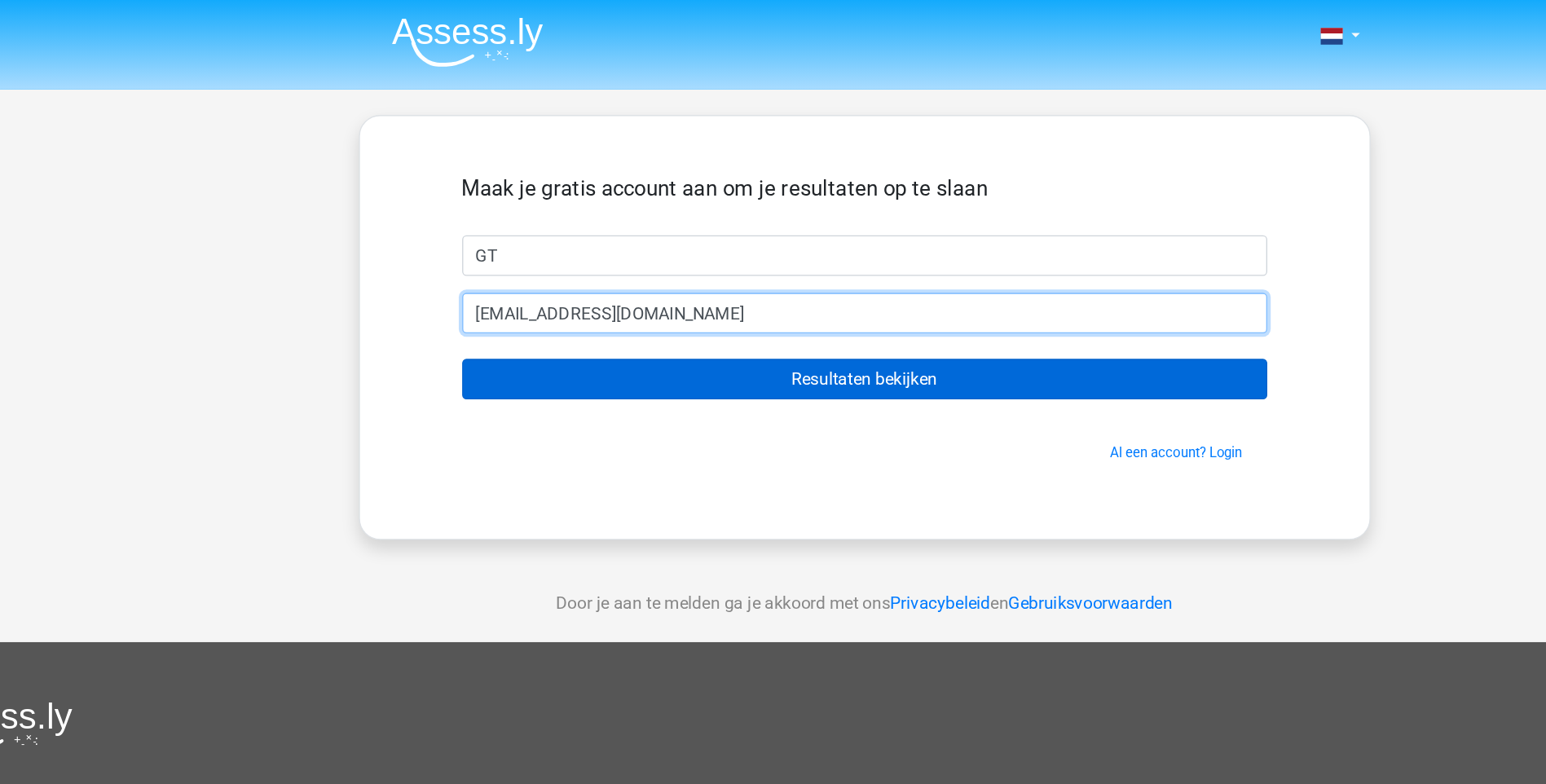
type input "Giljom.tinck@gmail.com"
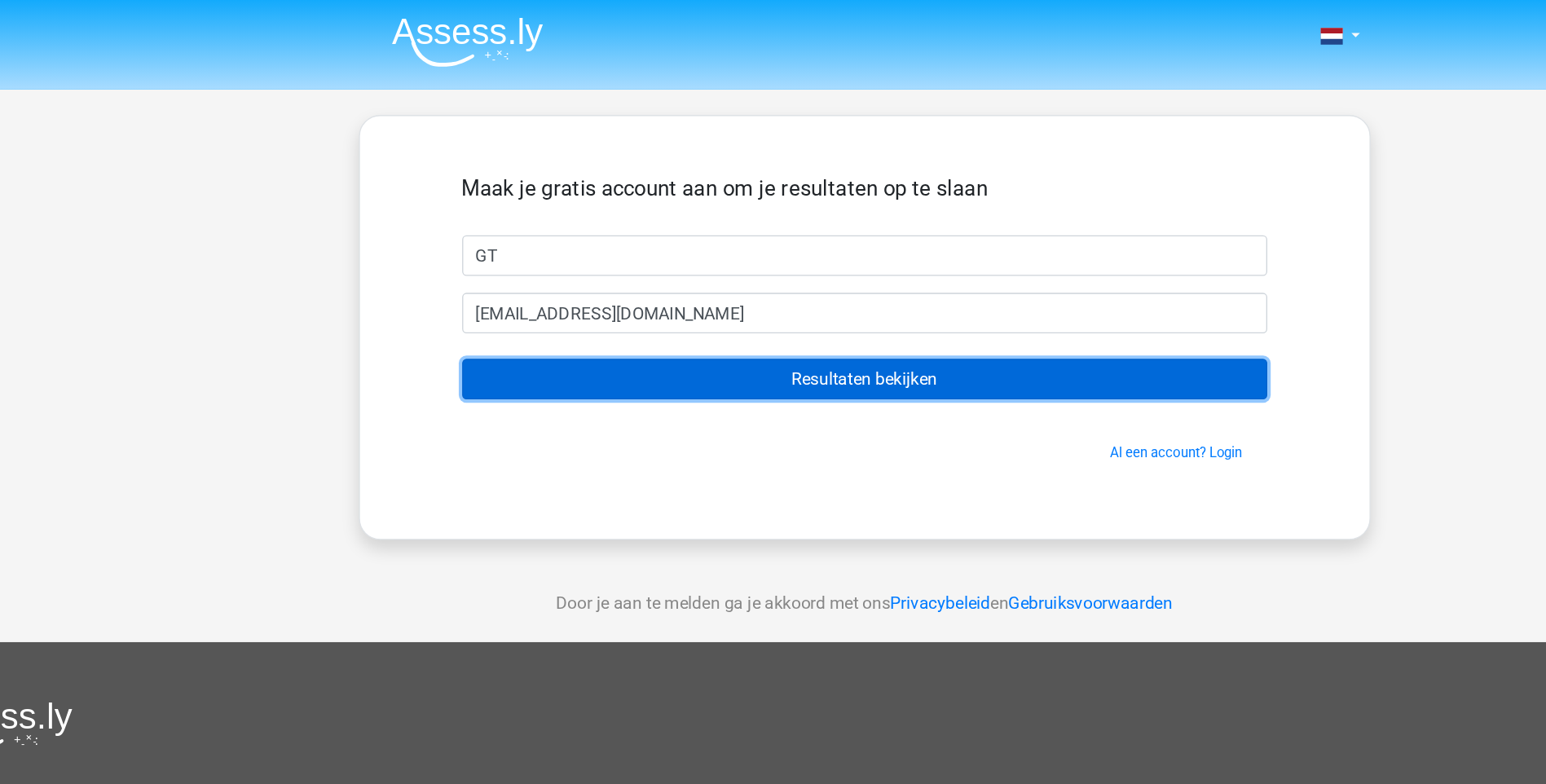
click at [768, 291] on input "Resultaten bekijken" at bounding box center [773, 289] width 616 height 31
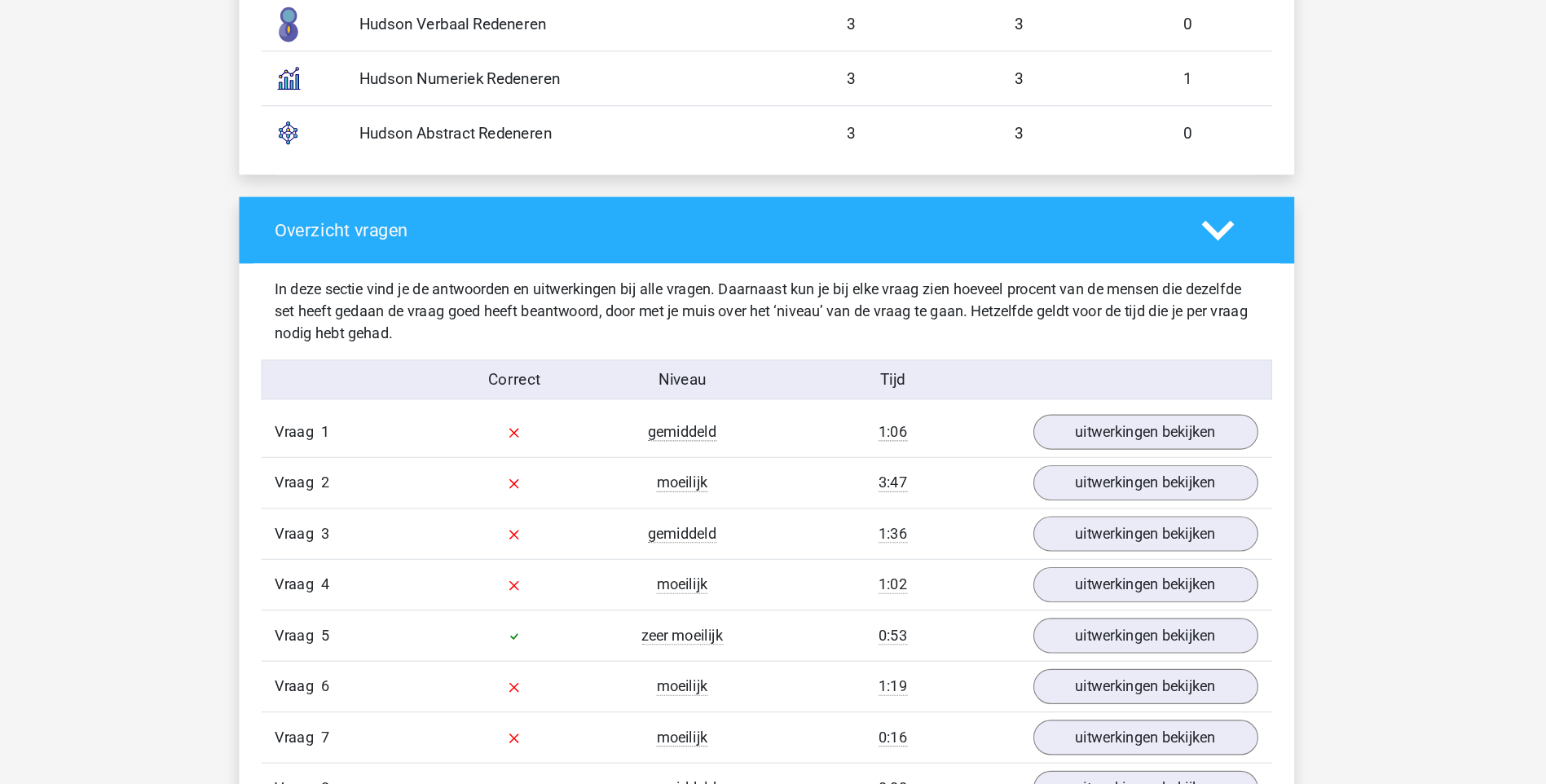
scroll to position [1437, 0]
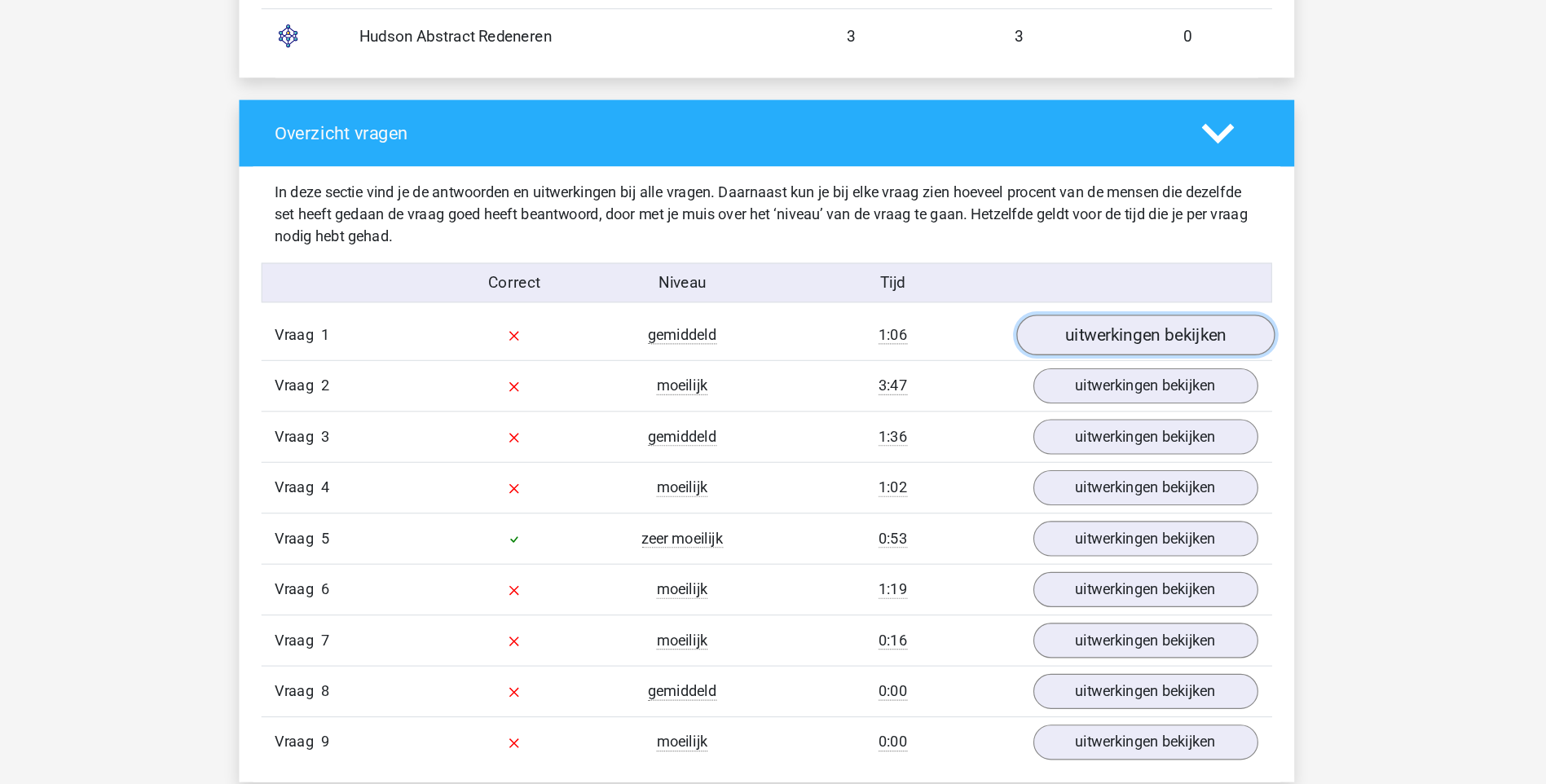
click at [1040, 384] on link "uitwerkingen bekijken" at bounding box center [1106, 390] width 227 height 36
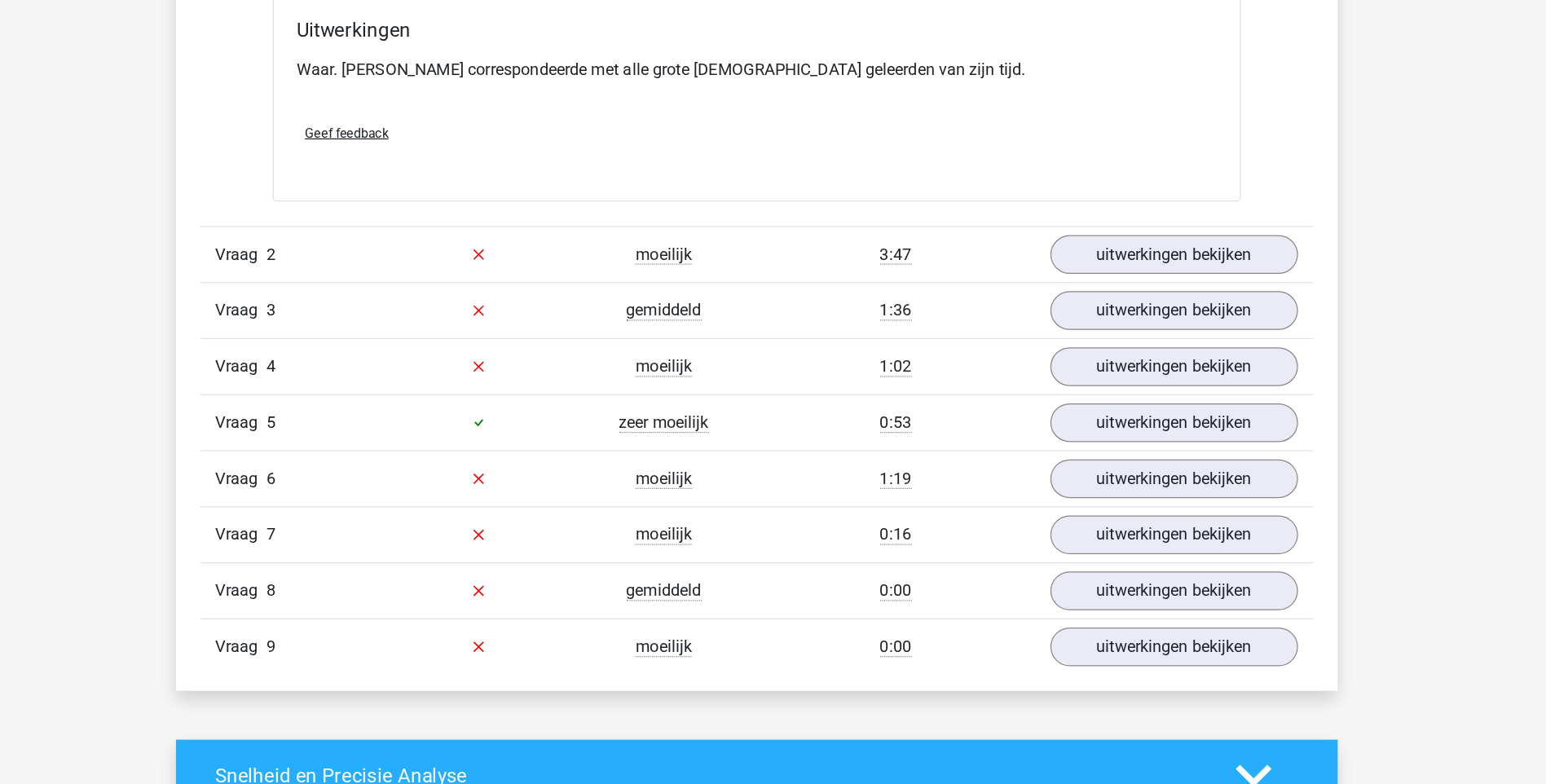
scroll to position [2009, 0]
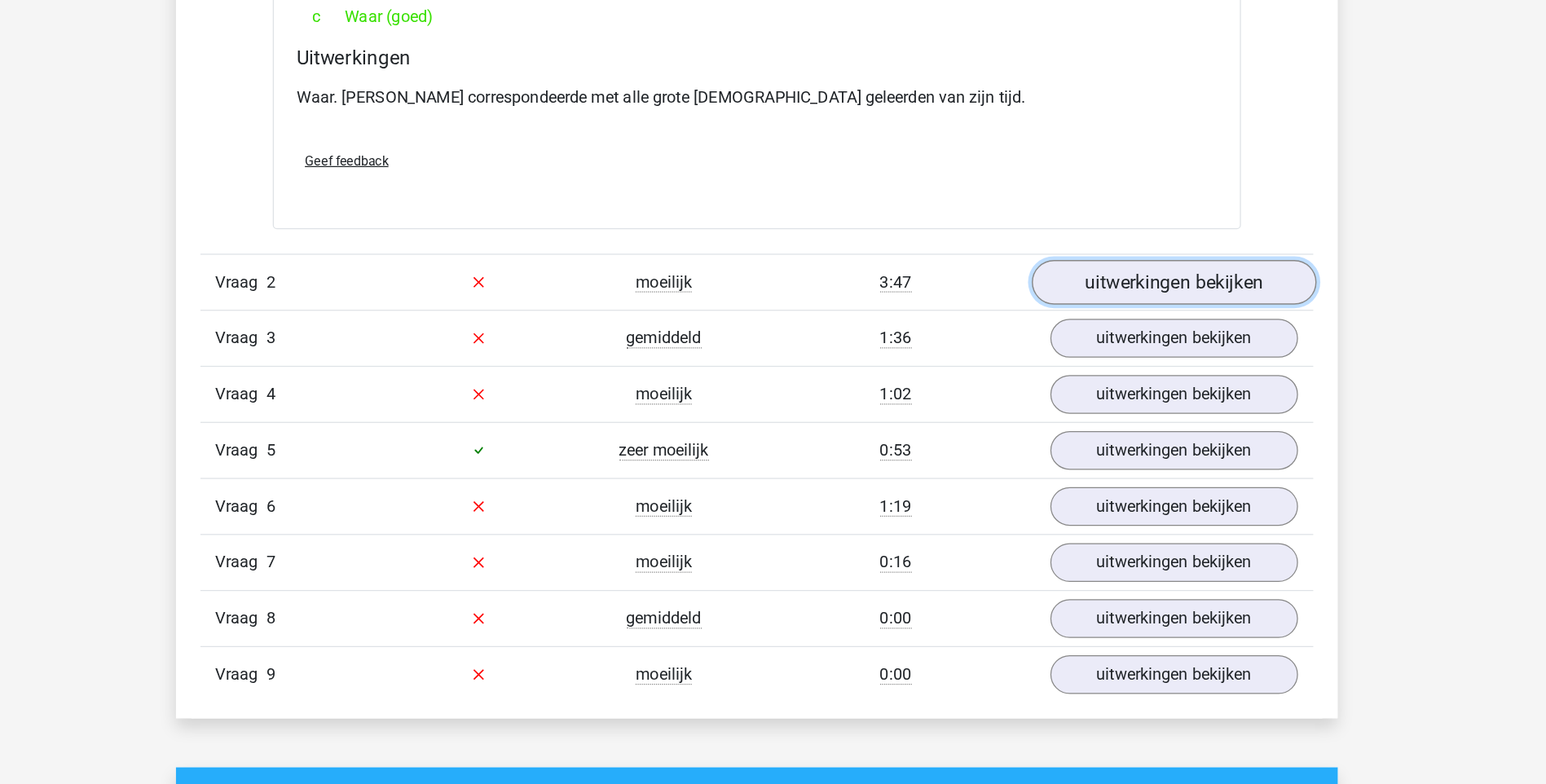
click at [1103, 363] on link "uitwerkingen bekijken" at bounding box center [1106, 360] width 227 height 36
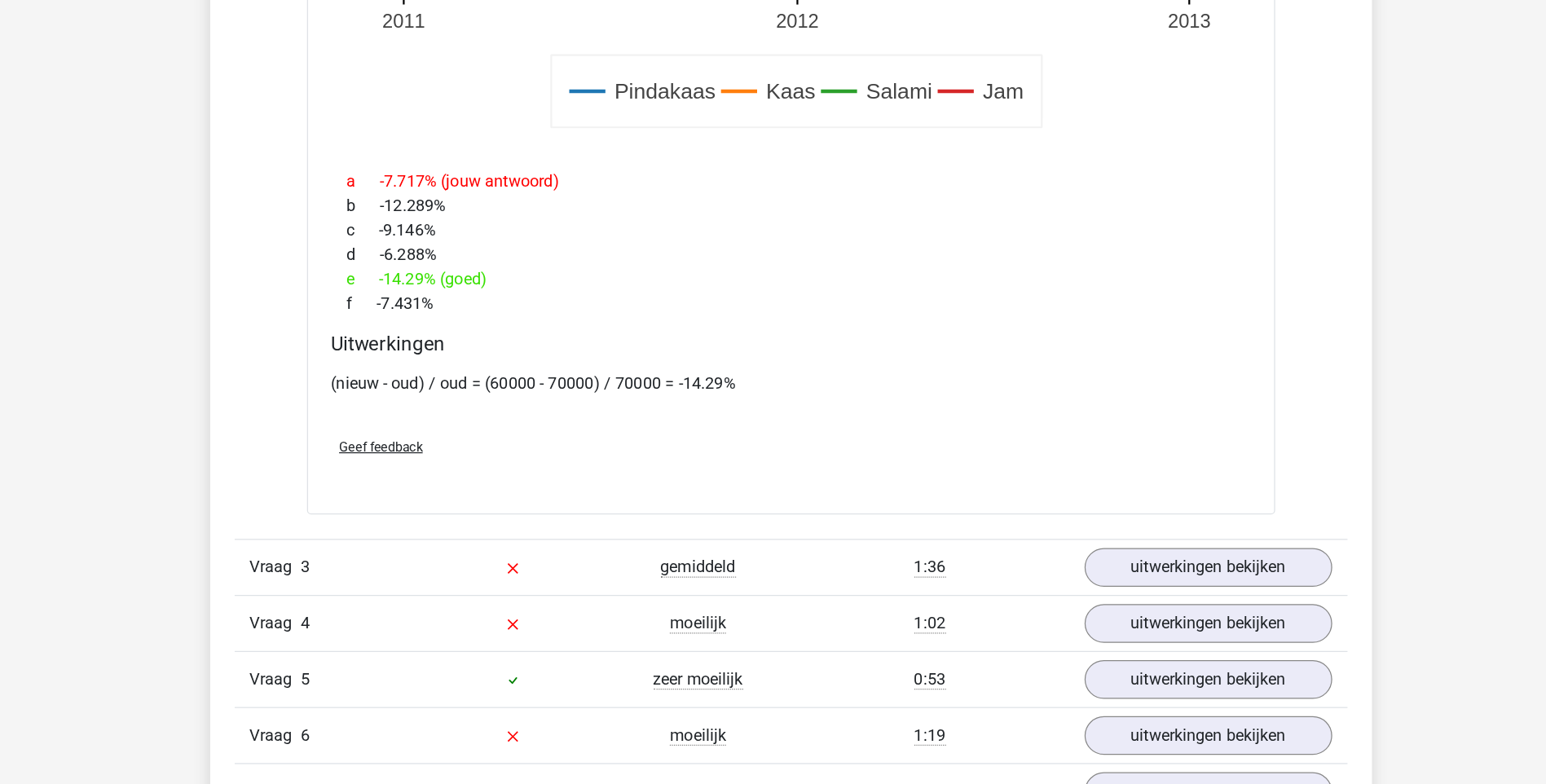
scroll to position [3026, 0]
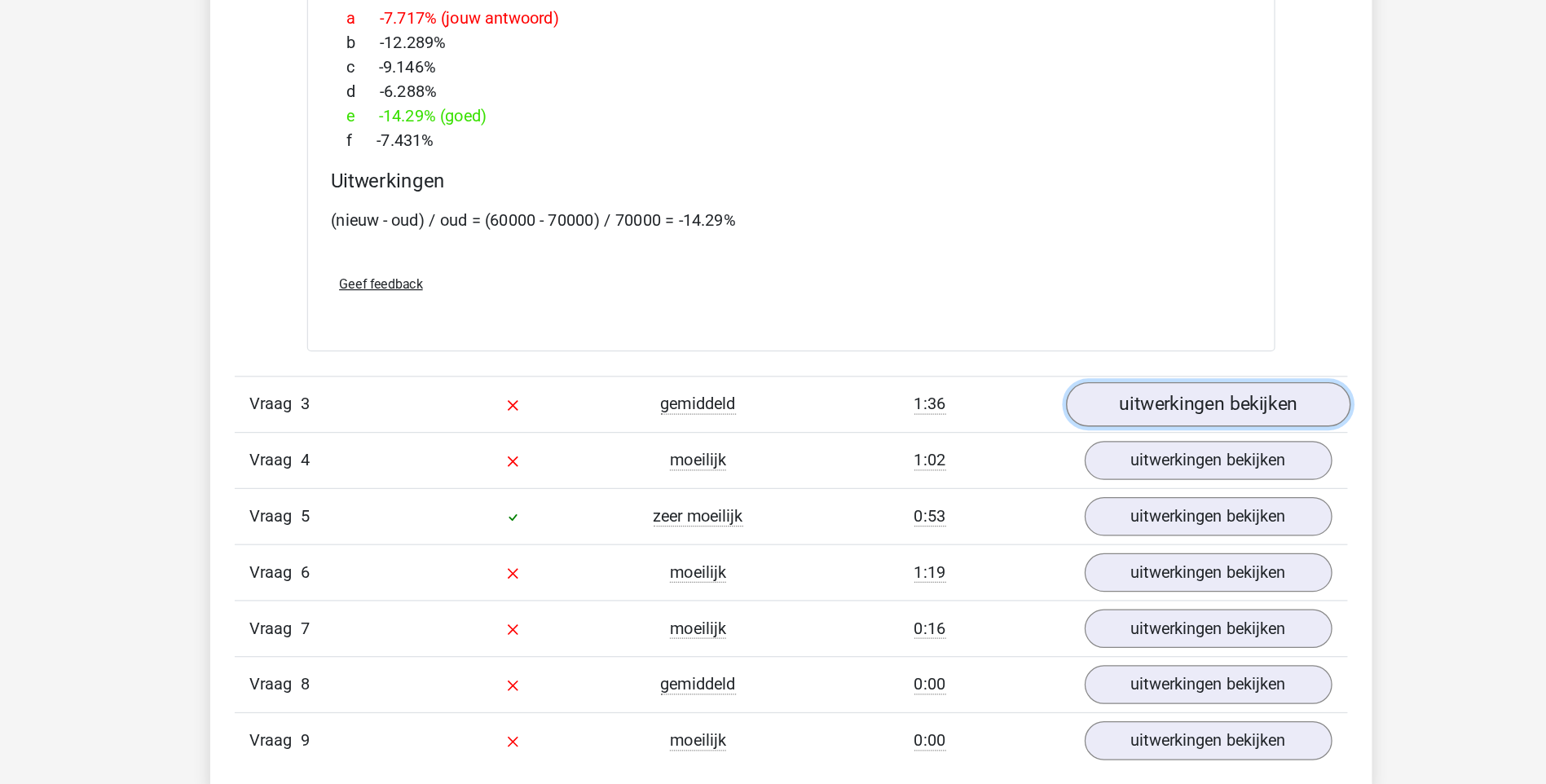
click at [1056, 479] on link "uitwerkingen bekijken" at bounding box center [1106, 480] width 227 height 36
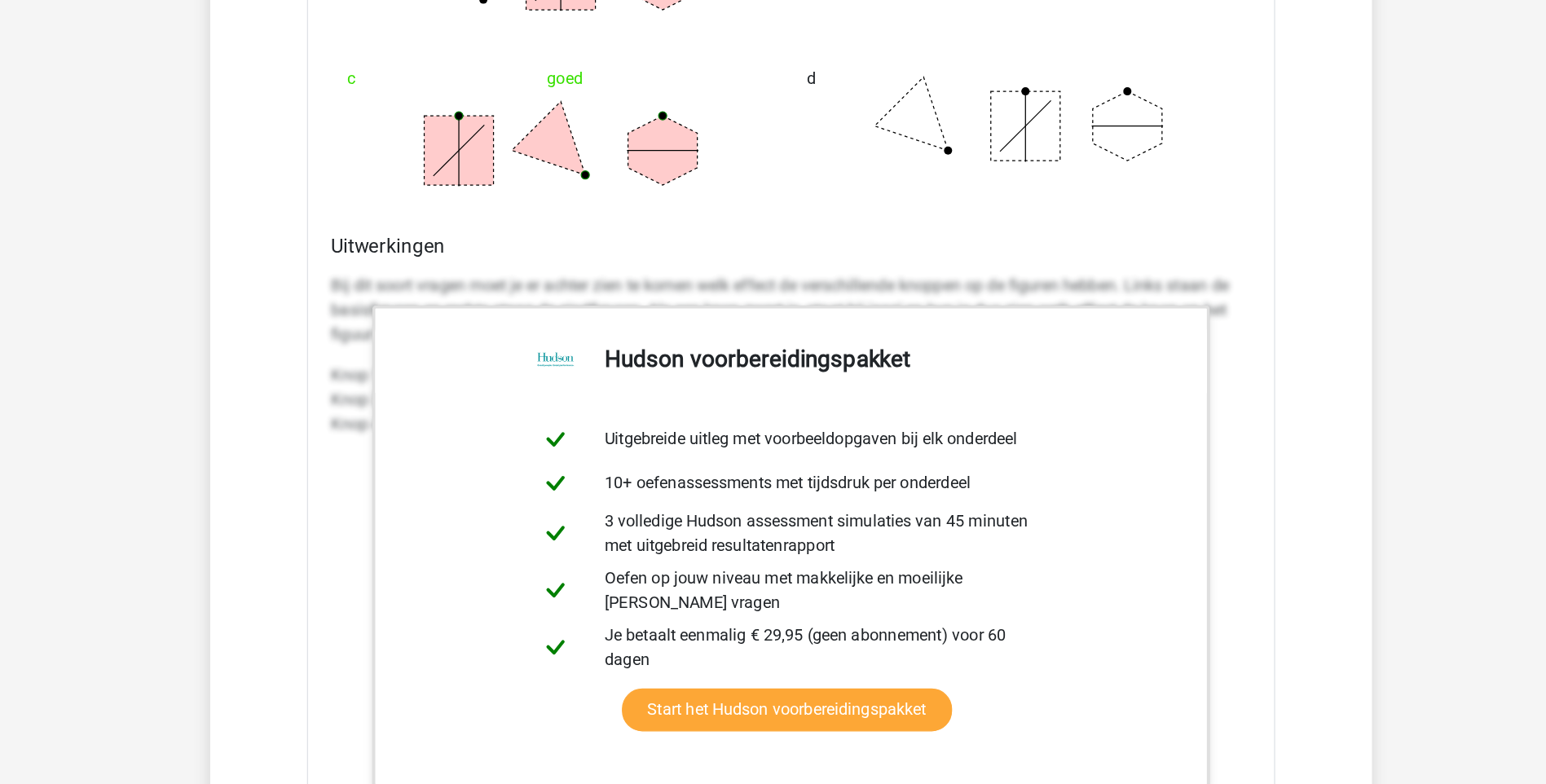
scroll to position [4075, 0]
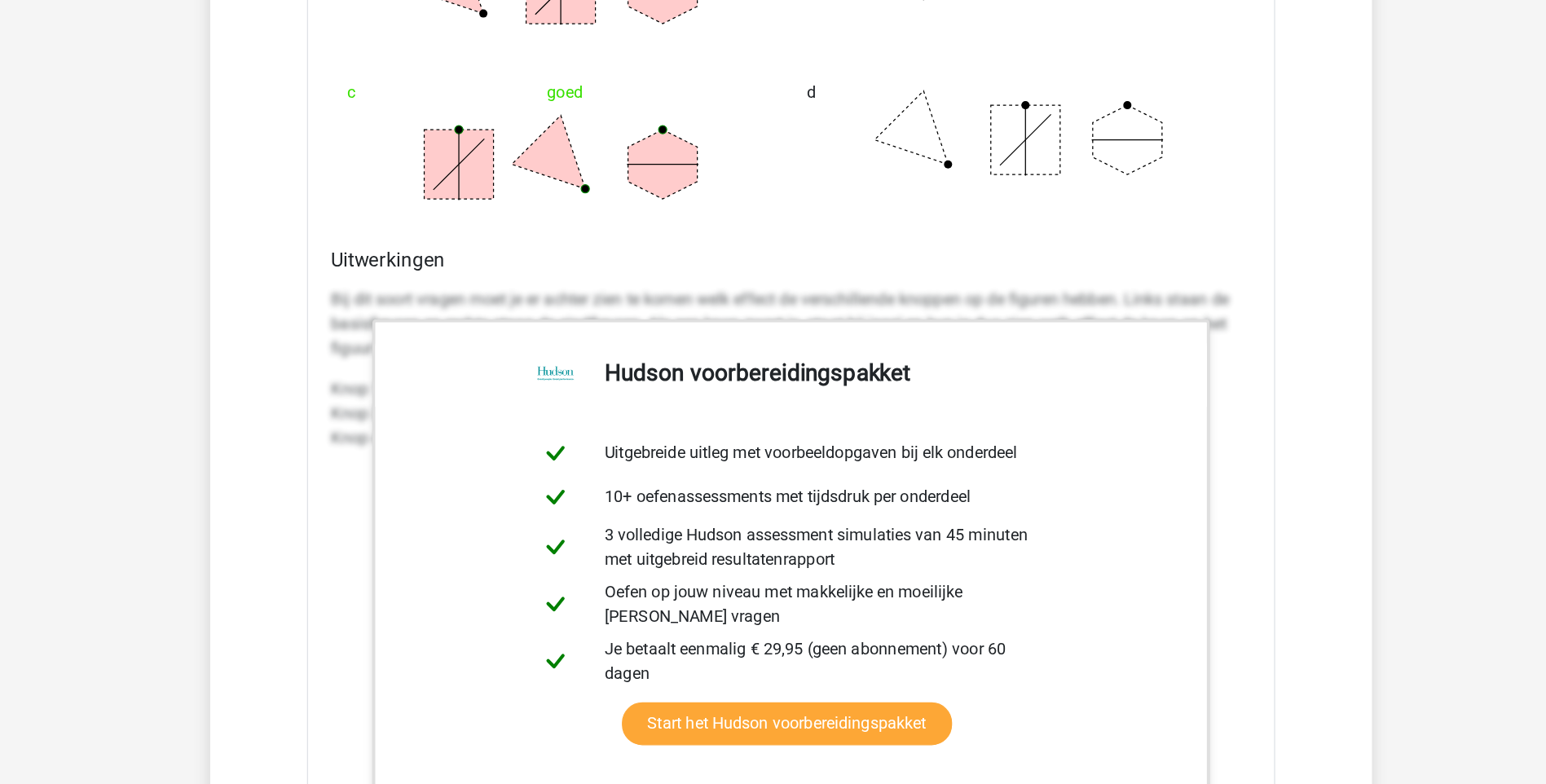
click at [1106, 246] on p "Bij dit soort vragen moet je er achter zien te komen welk effect de verschillen…" at bounding box center [773, 259] width 735 height 59
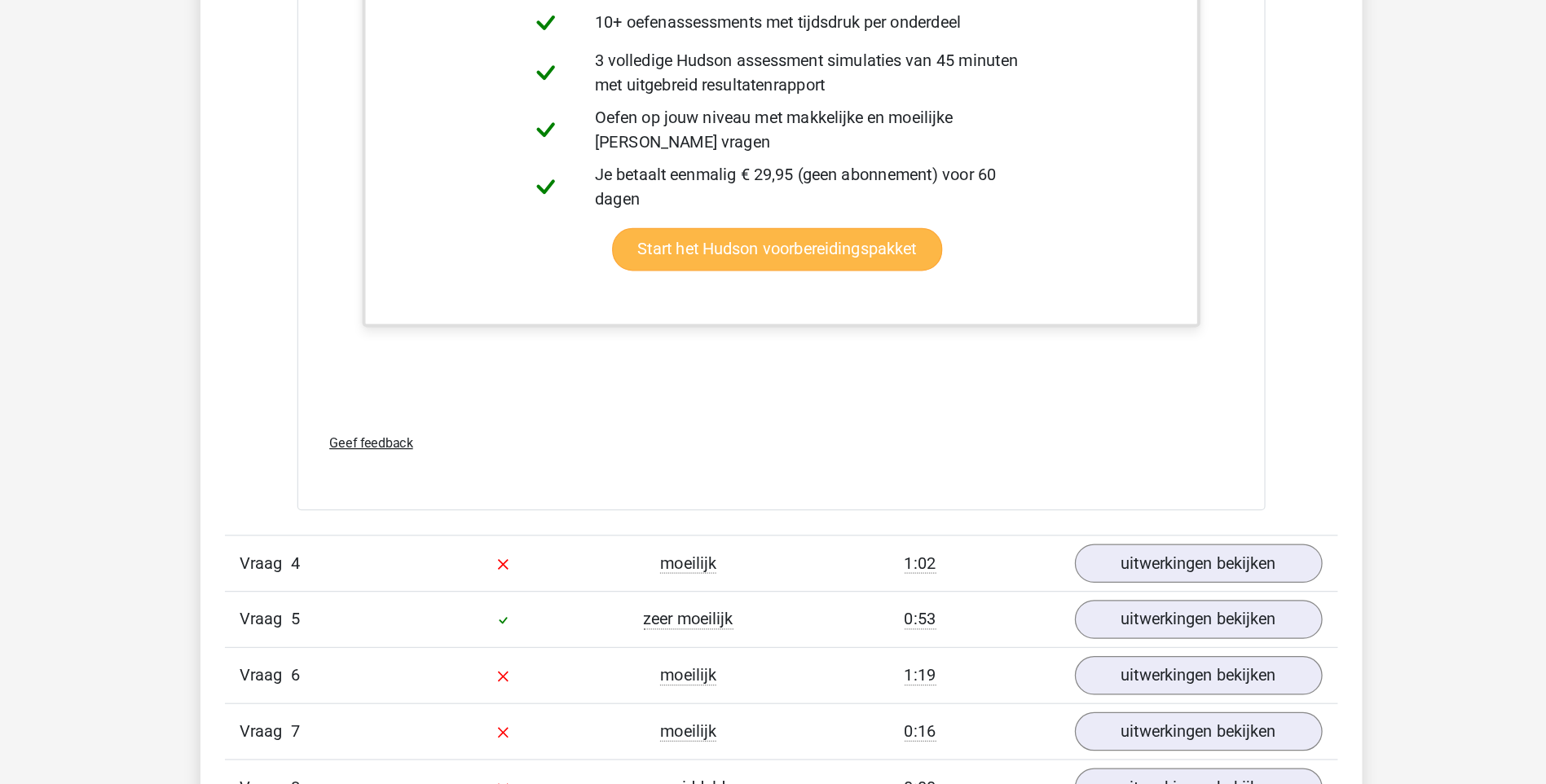
scroll to position [4416, 0]
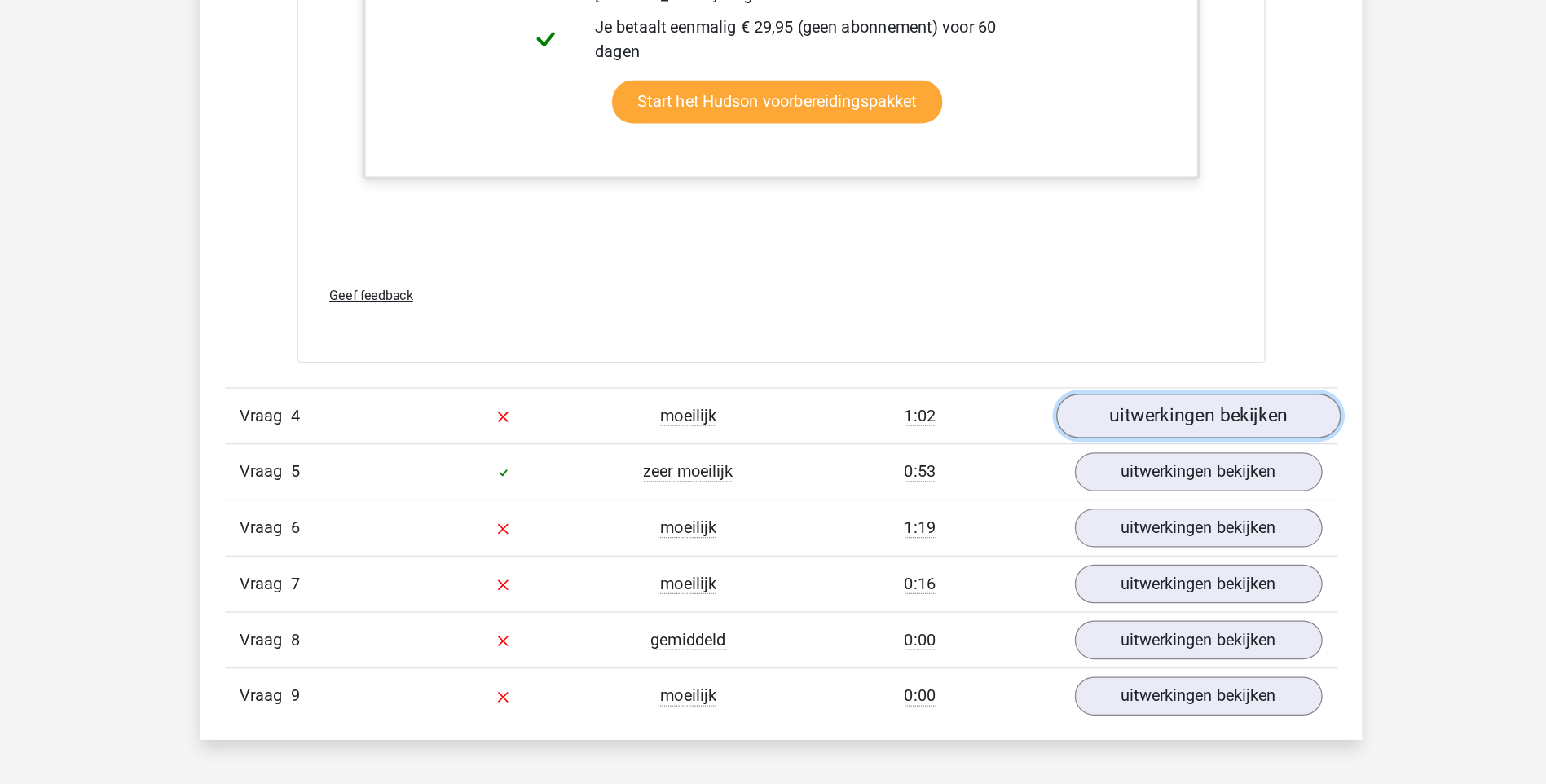
click at [1043, 479] on link "uitwerkingen bekijken" at bounding box center [1106, 489] width 227 height 36
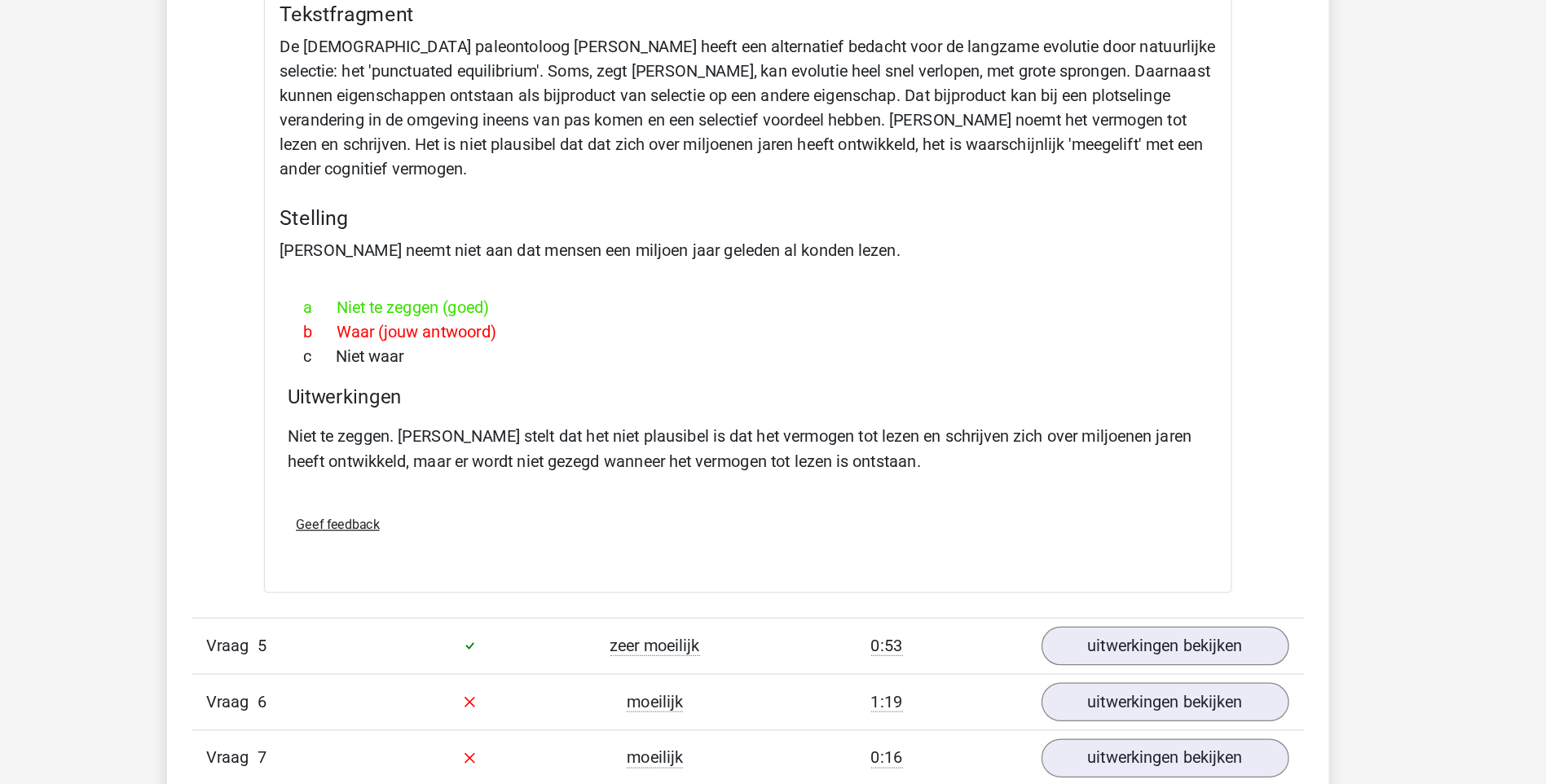
scroll to position [4875, 0]
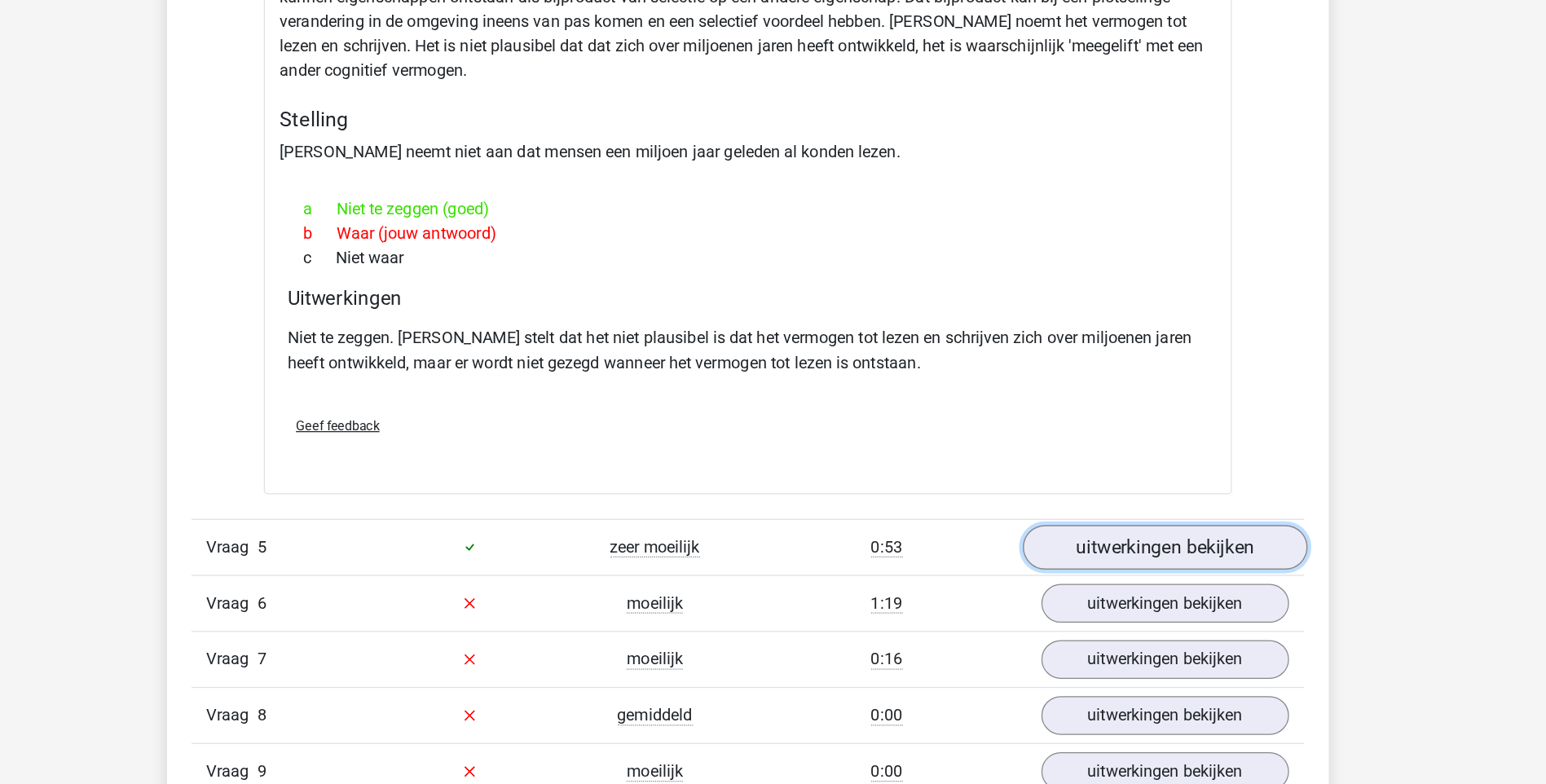
click at [1106, 598] on link "uitwerkingen bekijken" at bounding box center [1106, 594] width 227 height 36
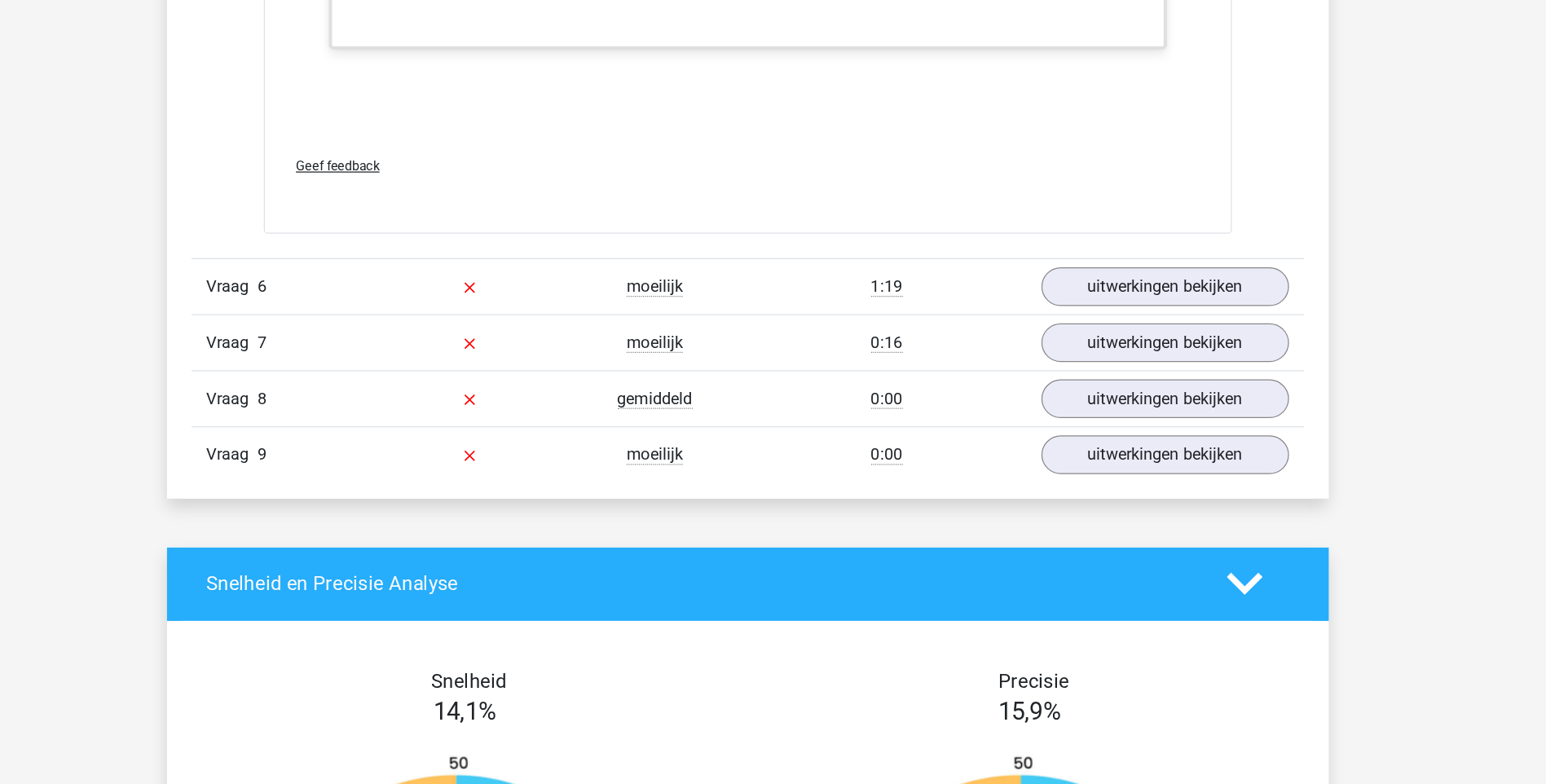
scroll to position [6703, 0]
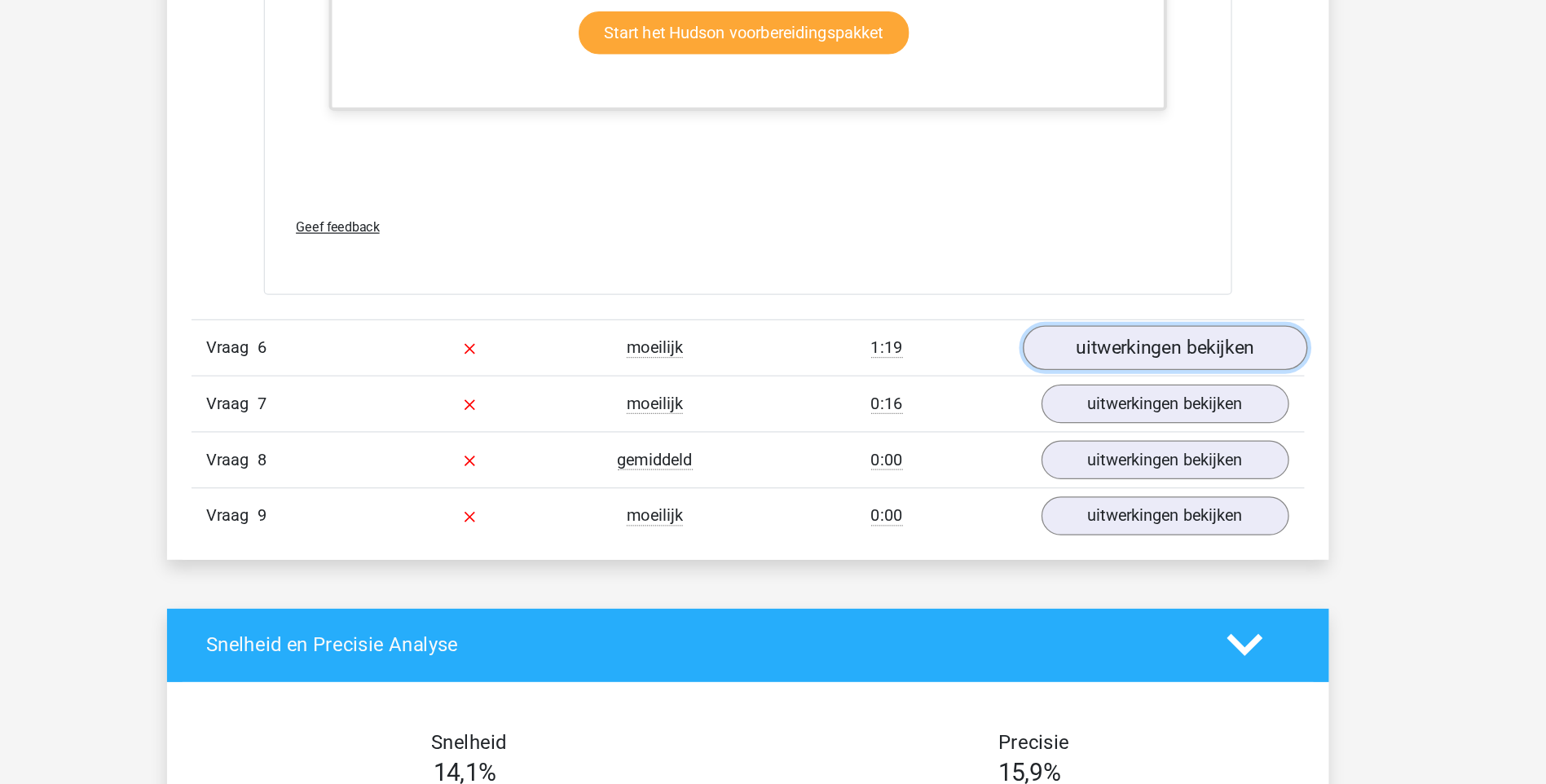
click at [1058, 390] on link "uitwerkingen bekijken" at bounding box center [1106, 384] width 227 height 36
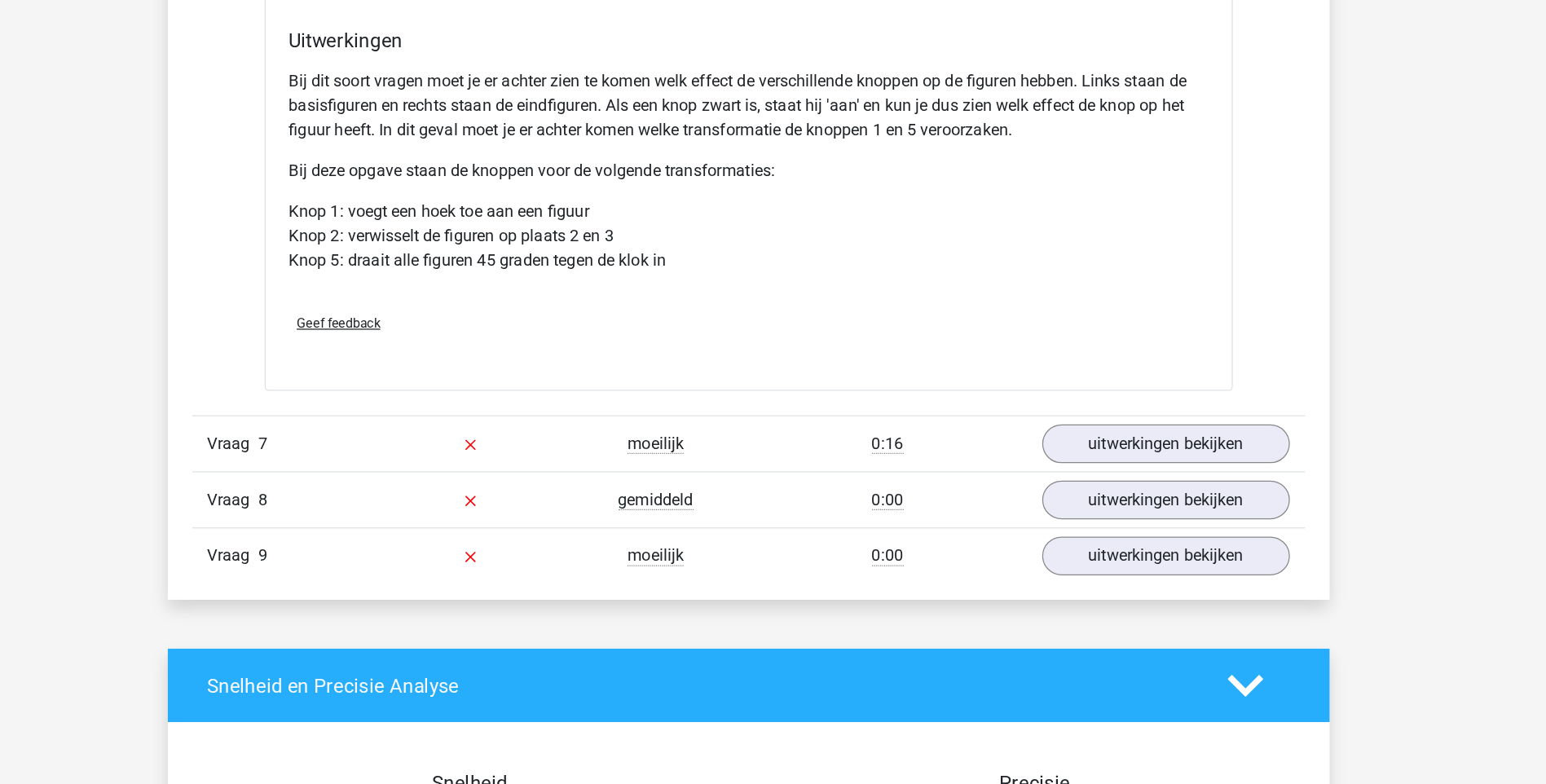
scroll to position [7674, 0]
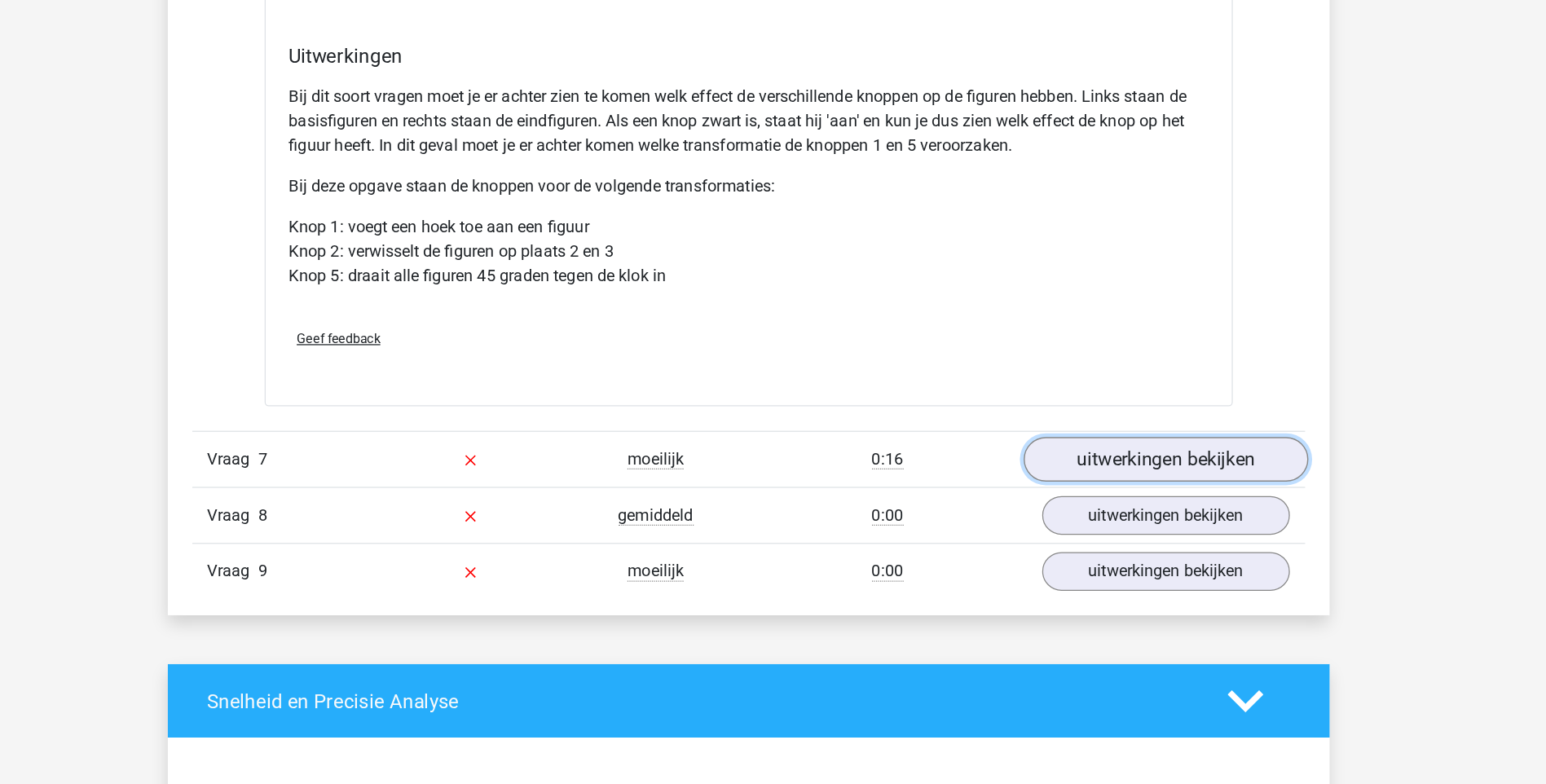
click at [1033, 512] on link "uitwerkingen bekijken" at bounding box center [1106, 512] width 227 height 36
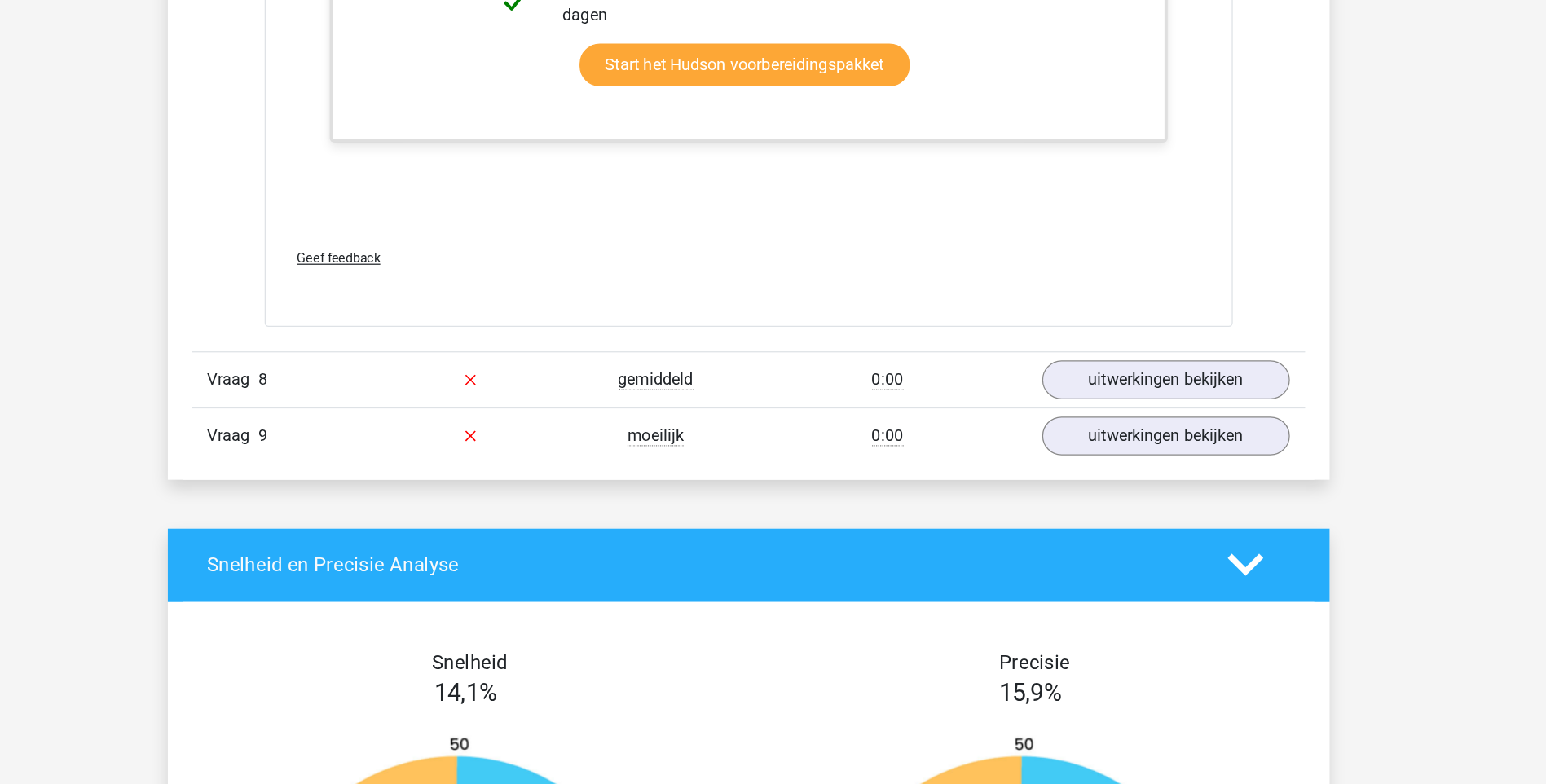
scroll to position [8636, 0]
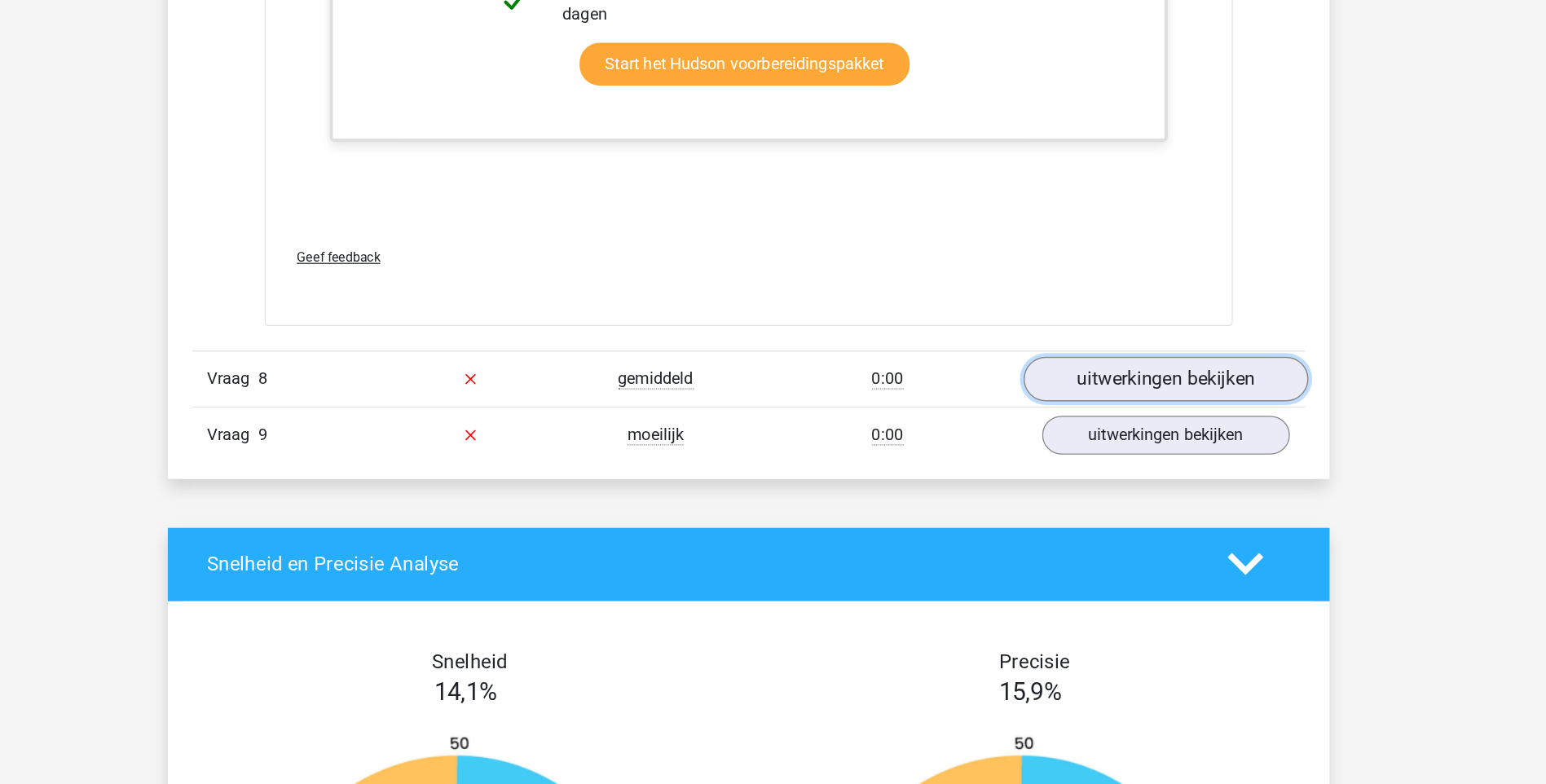
click at [1059, 449] on link "uitwerkingen bekijken" at bounding box center [1106, 460] width 227 height 36
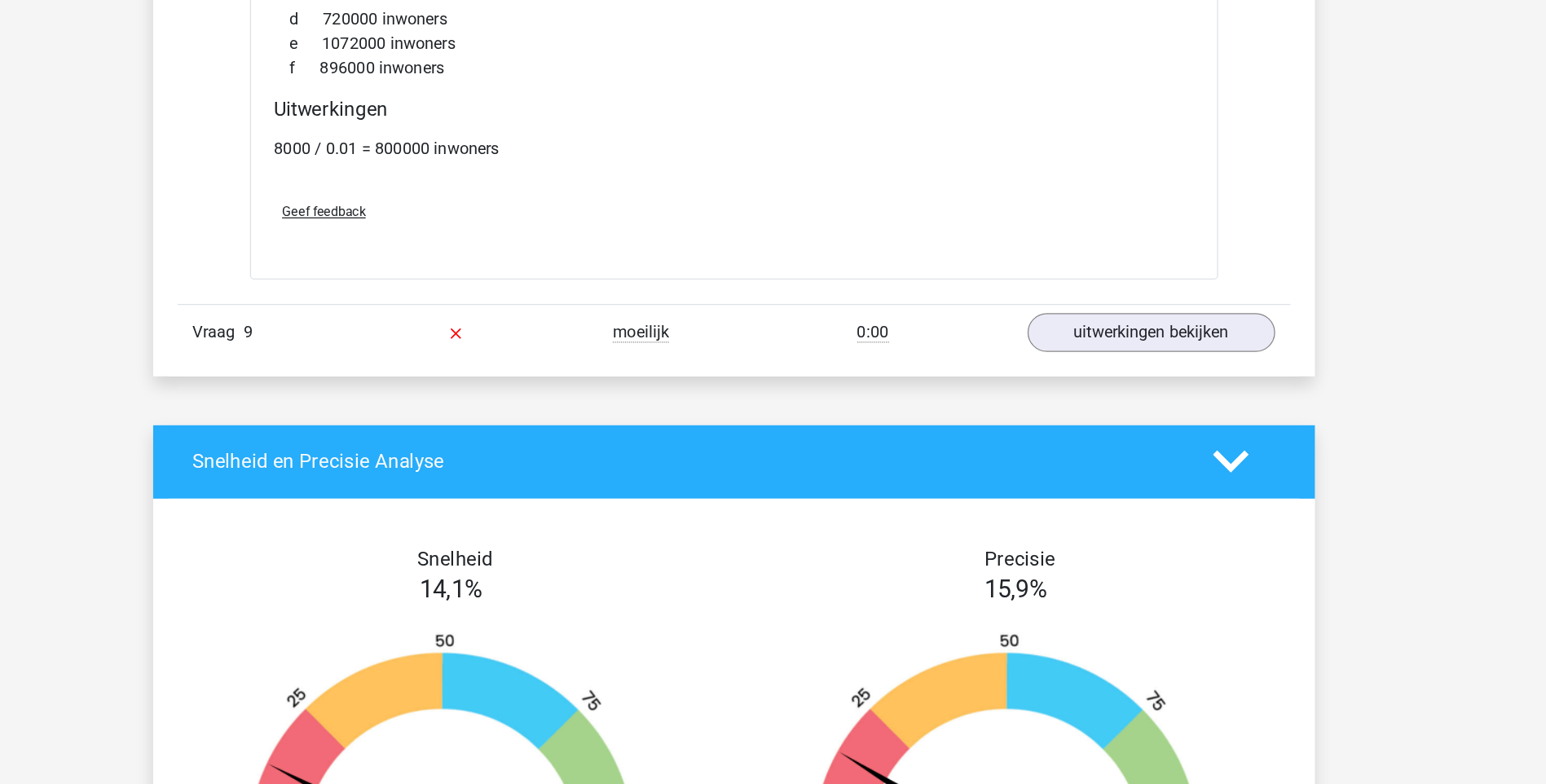
scroll to position [9899, 0]
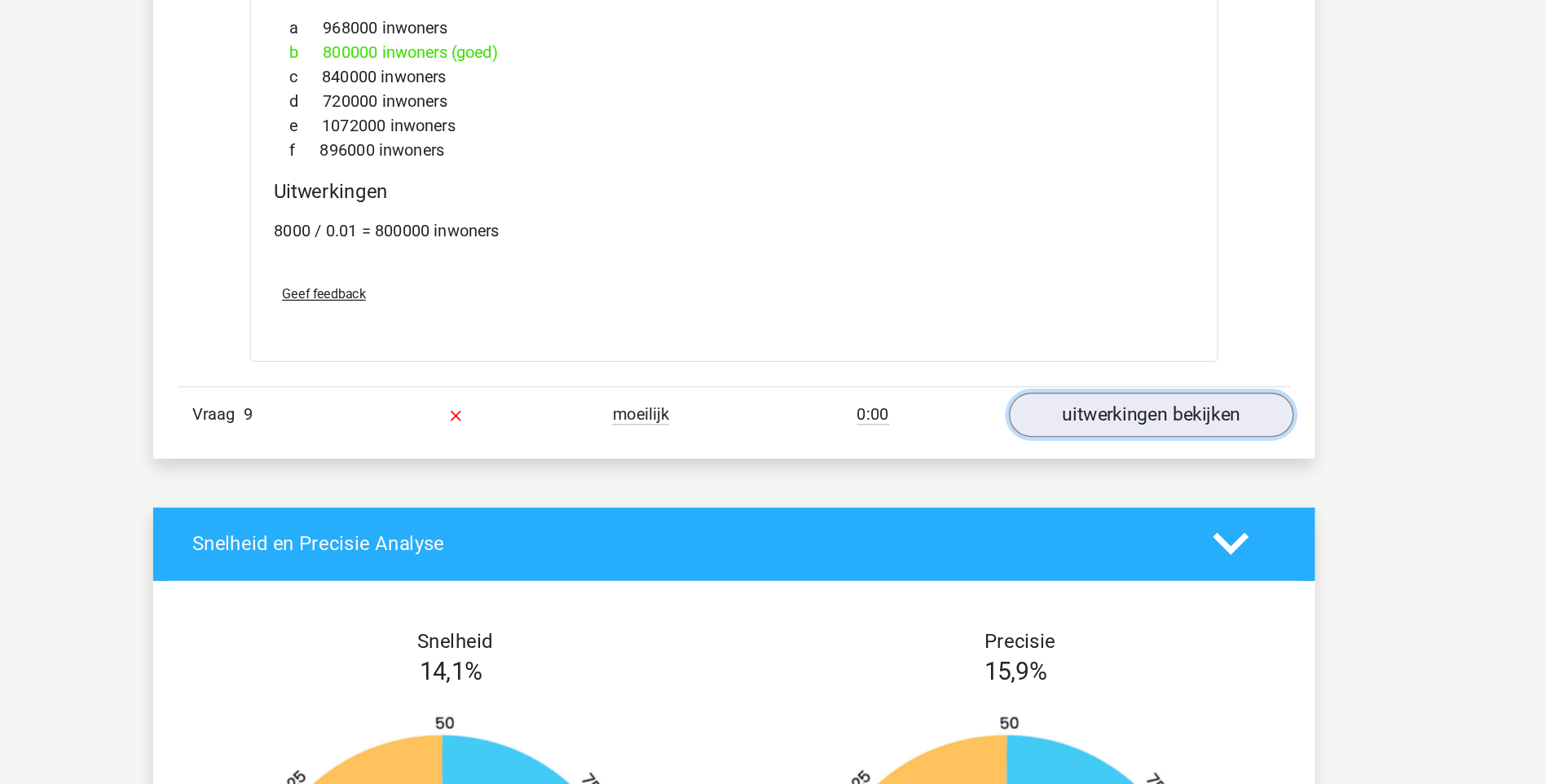
click at [1076, 330] on link "uitwerkingen bekijken" at bounding box center [1106, 332] width 227 height 36
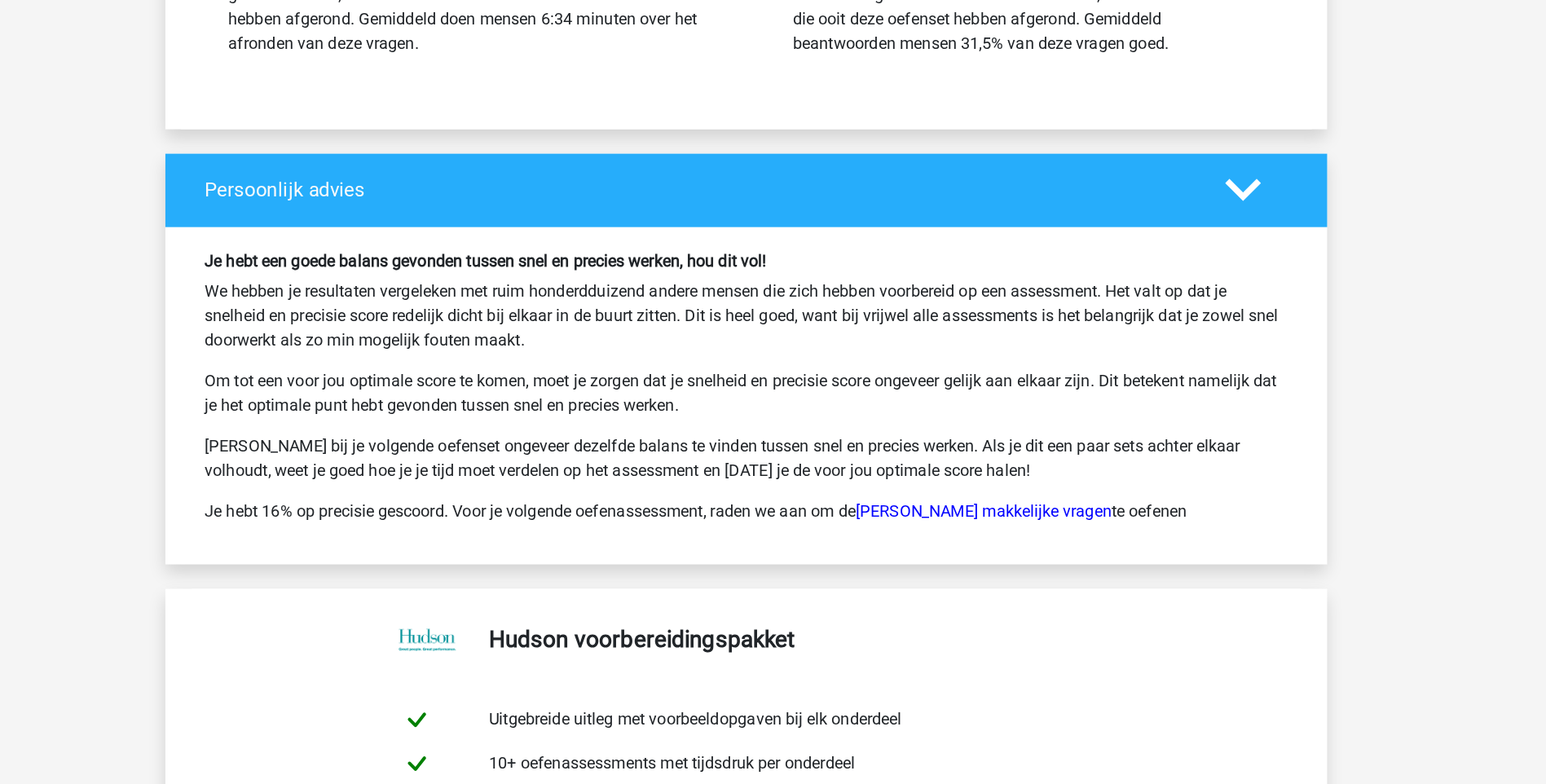
scroll to position [11910, 0]
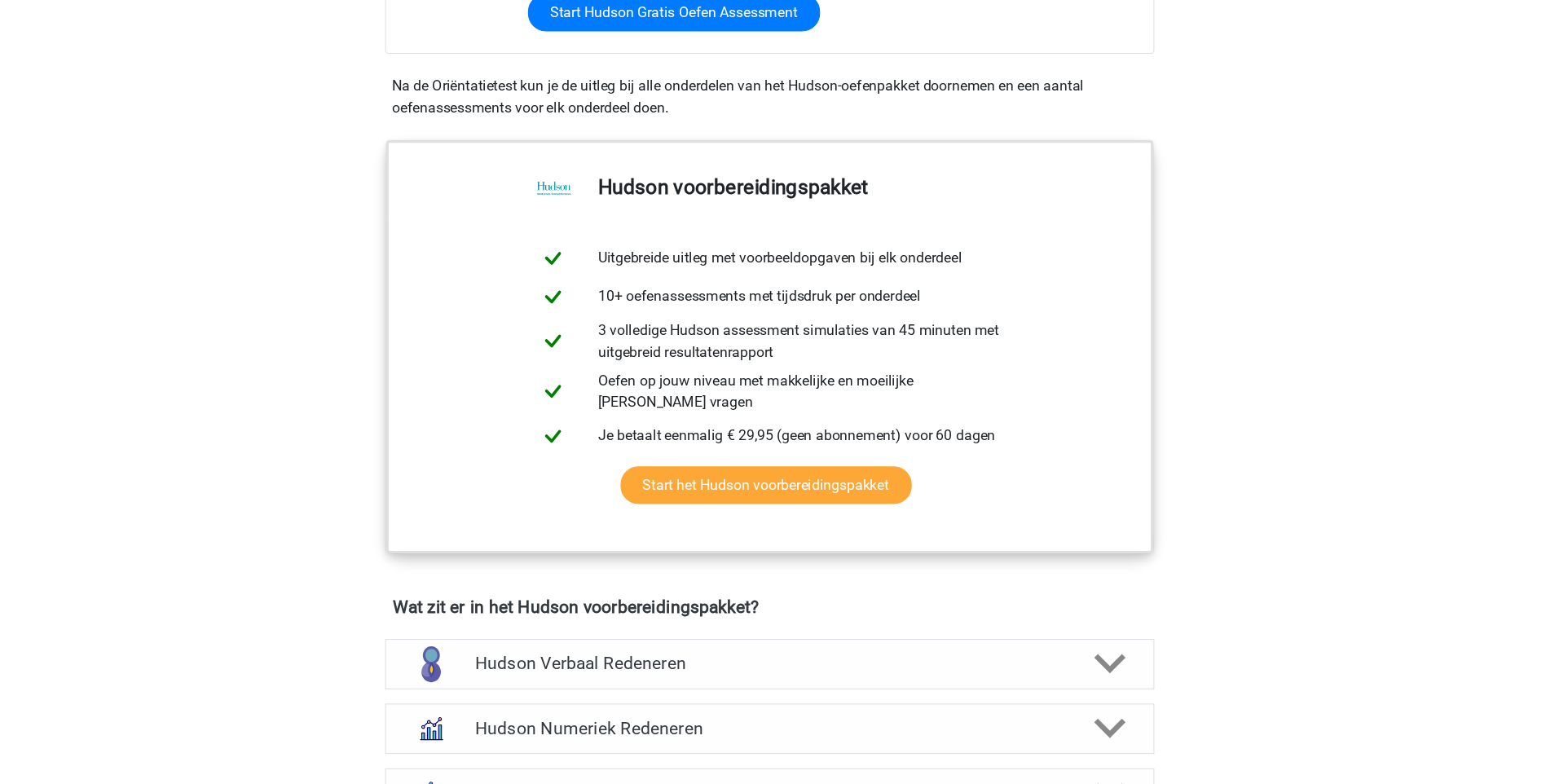
scroll to position [522, 0]
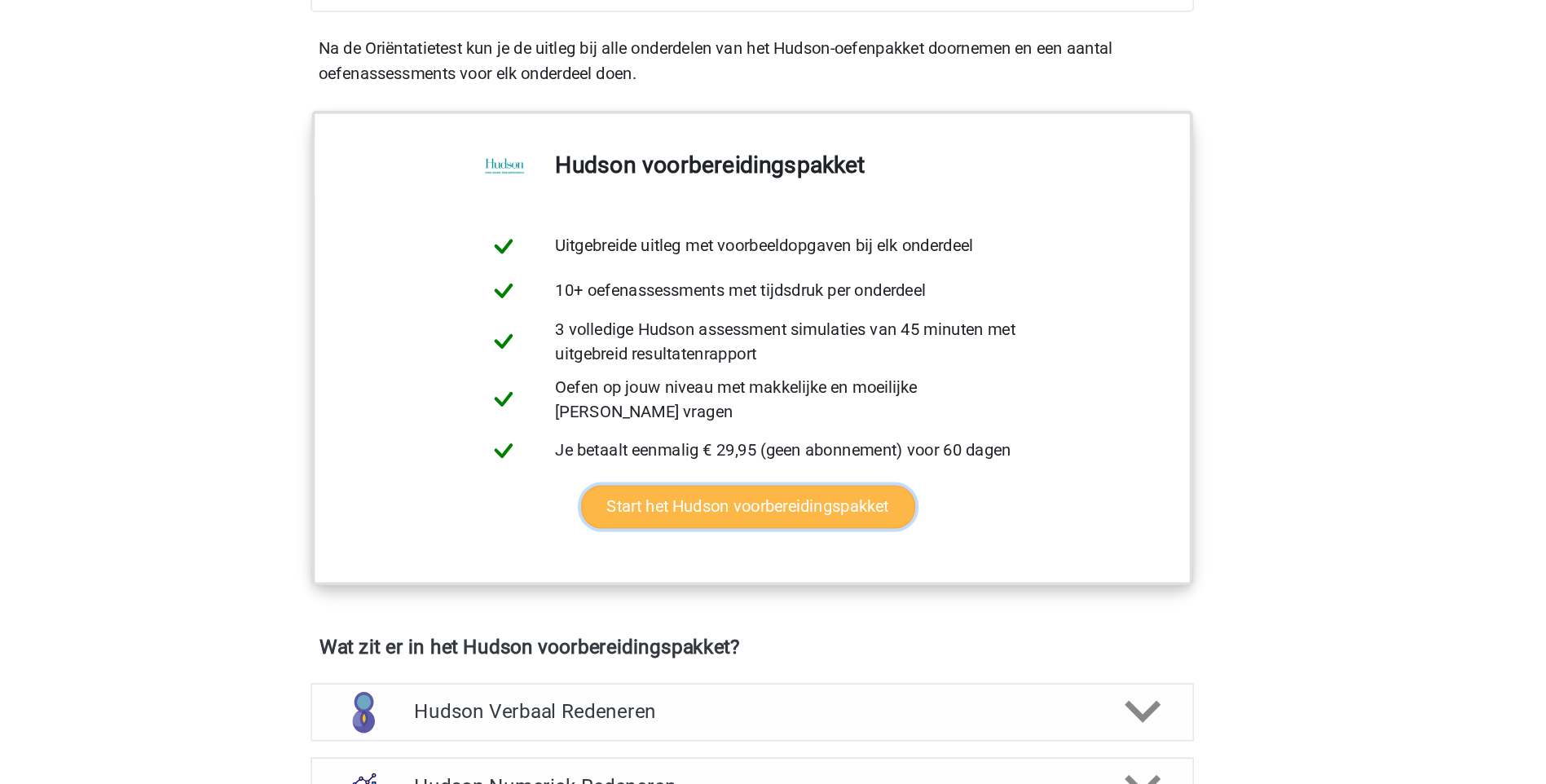
drag, startPoint x: 765, startPoint y: 300, endPoint x: 622, endPoint y: 293, distance: 143.2
click at [638, 424] on link "Start het Hudson voorbereidingspakket" at bounding box center [770, 440] width 264 height 35
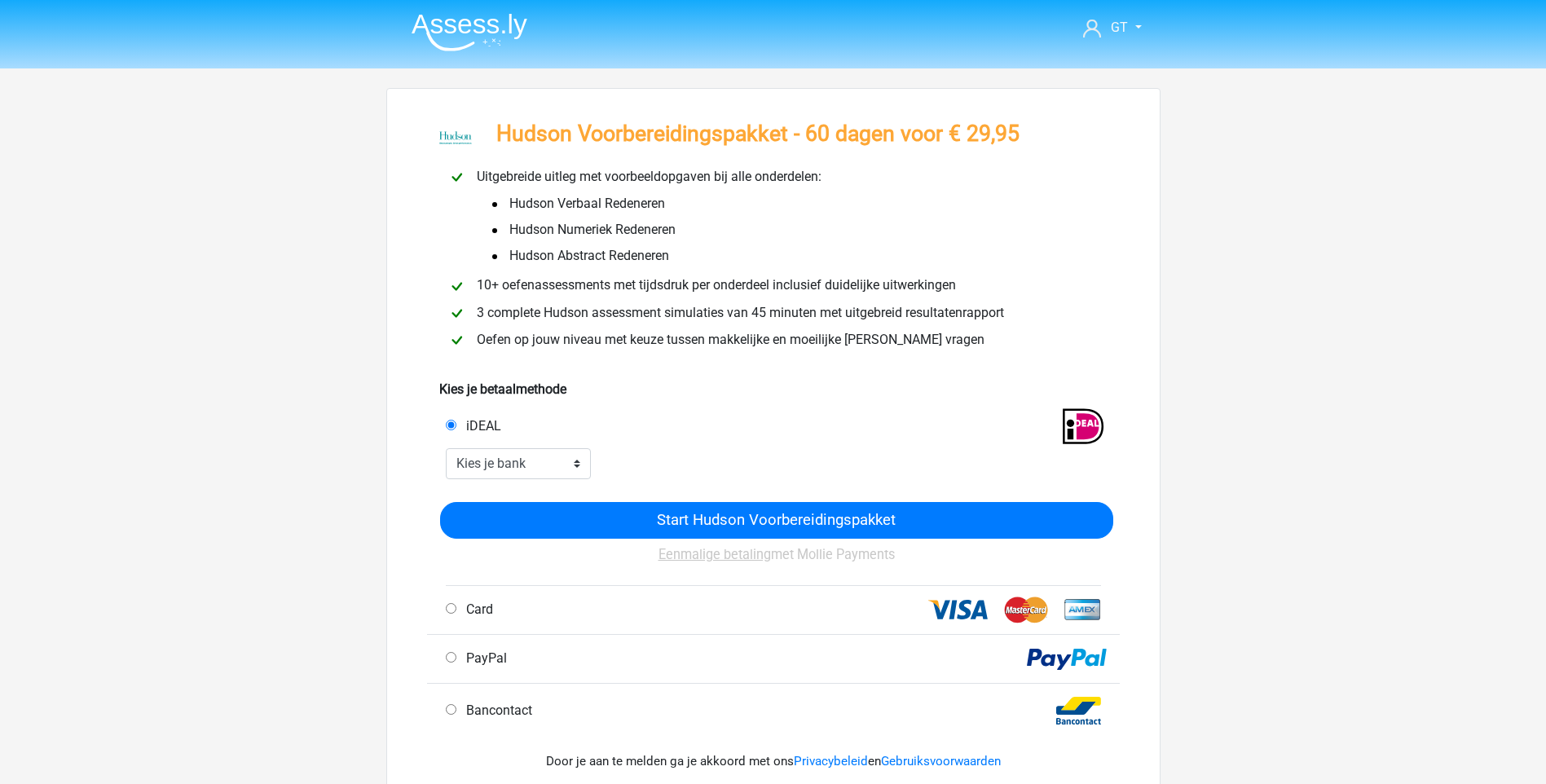
scroll to position [44, 0]
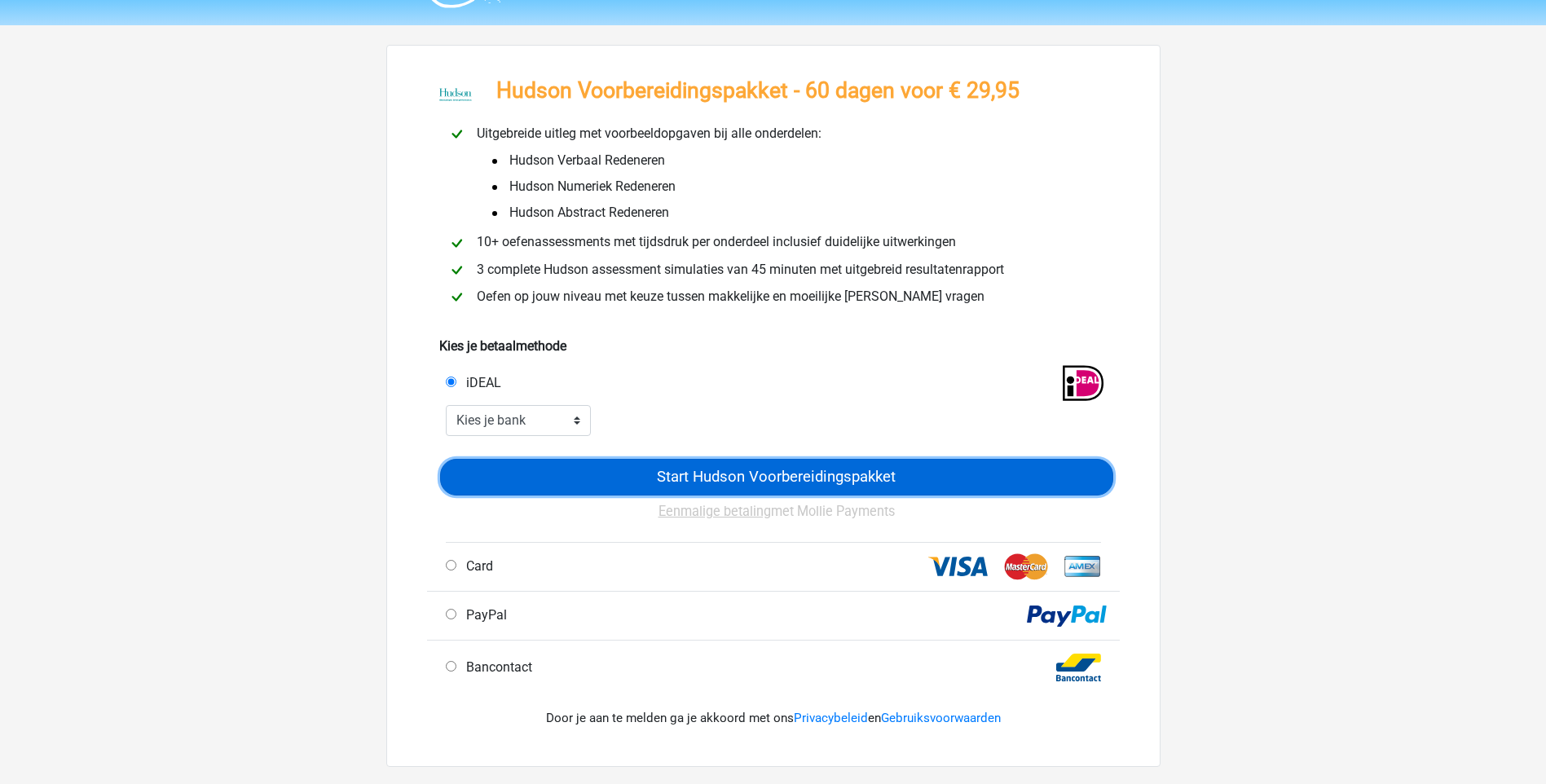
click at [674, 472] on input "Start Hudson Voorbereidingspakket" at bounding box center [777, 477] width 673 height 36
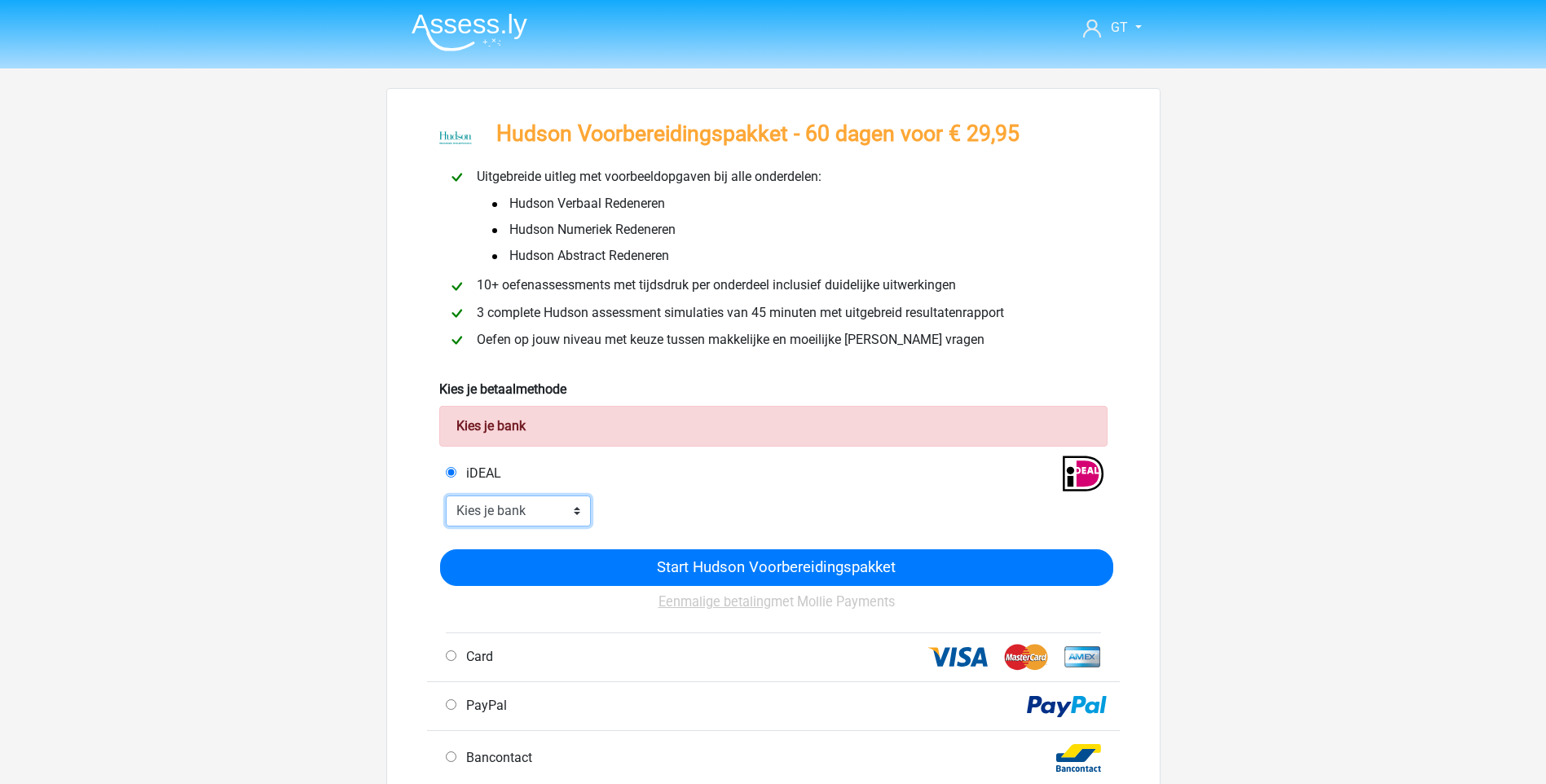
click at [520, 519] on select "Kies je bank ABN AMRO ING Rabobank ASN Bank bunq Knab N26 NN Regiobank Revolut …" at bounding box center [519, 511] width 146 height 31
select select "ideal_[SWIFT_CODE]"
click at [446, 497] on select "Kies je bank ABN AMRO ING Rabobank ASN Bank bunq Knab N26 NN Regiobank Revolut …" at bounding box center [519, 511] width 146 height 31
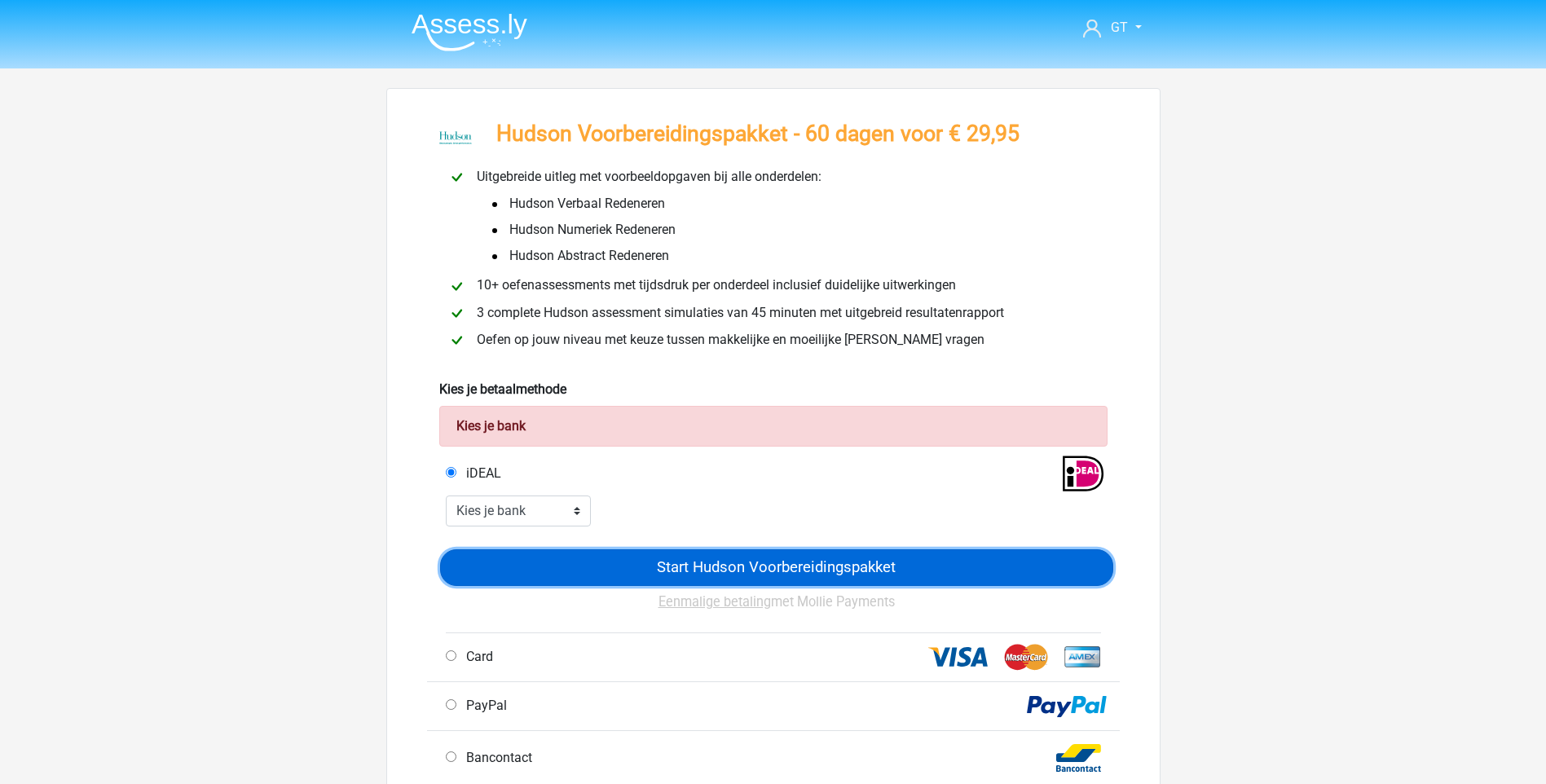
click at [743, 572] on input "Start Hudson Voorbereidingspakket" at bounding box center [777, 567] width 673 height 36
